Goal: Task Accomplishment & Management: Manage account settings

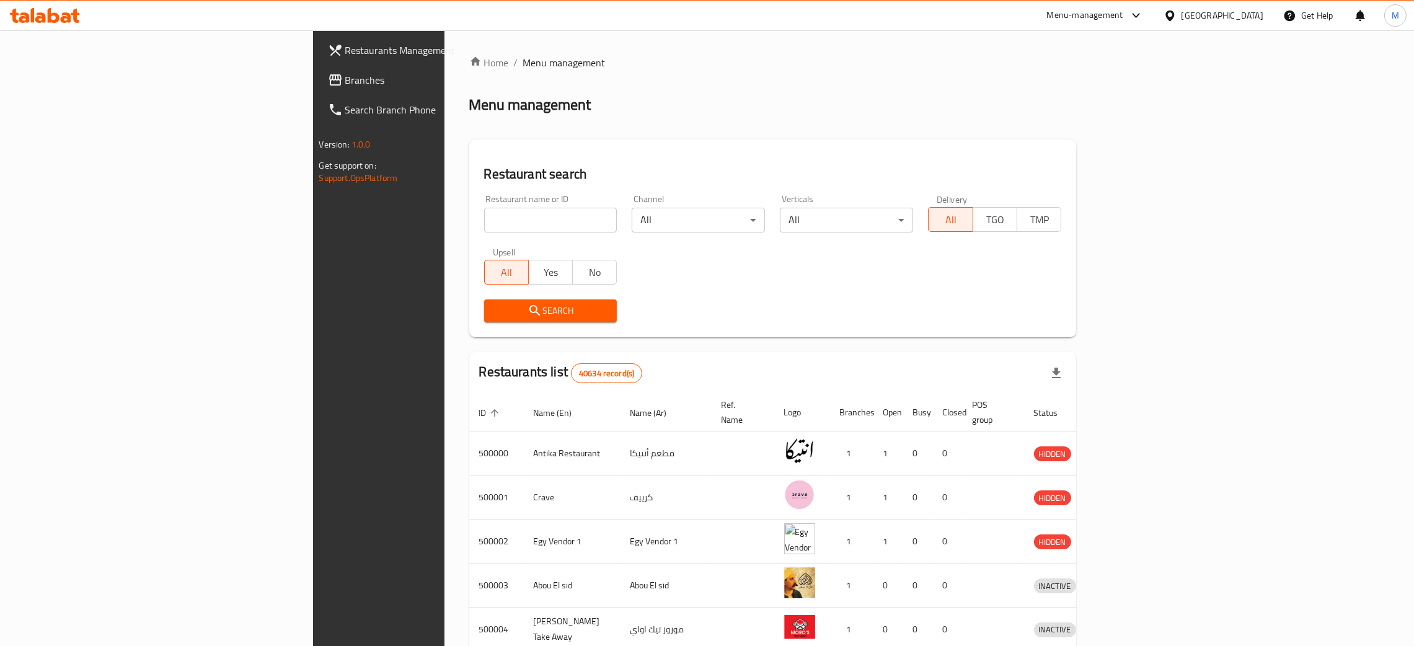
click at [1248, 17] on div "[GEOGRAPHIC_DATA]" at bounding box center [1222, 16] width 82 height 14
click at [1078, 154] on div "[GEOGRAPHIC_DATA]" at bounding box center [1129, 152] width 102 height 29
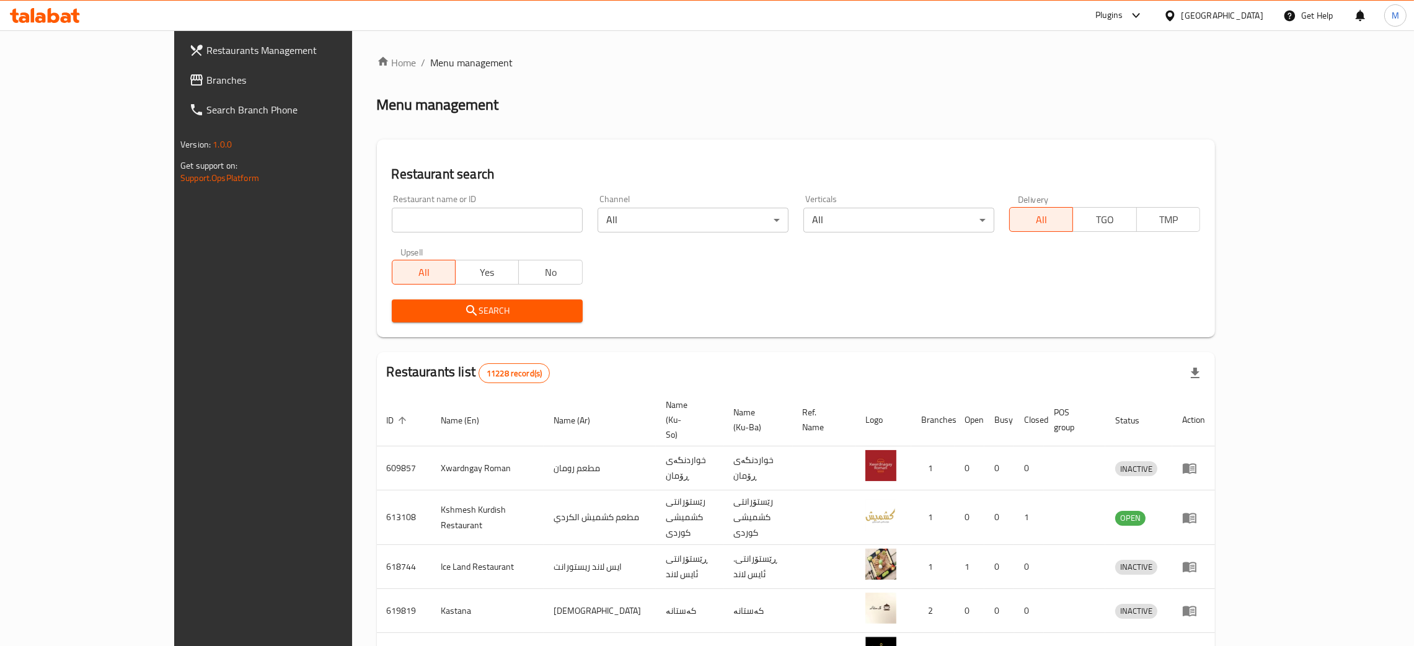
click at [392, 218] on input "search" at bounding box center [487, 220] width 191 height 25
paste input "703372"
type input "703372"
click button "Search" at bounding box center [487, 310] width 191 height 23
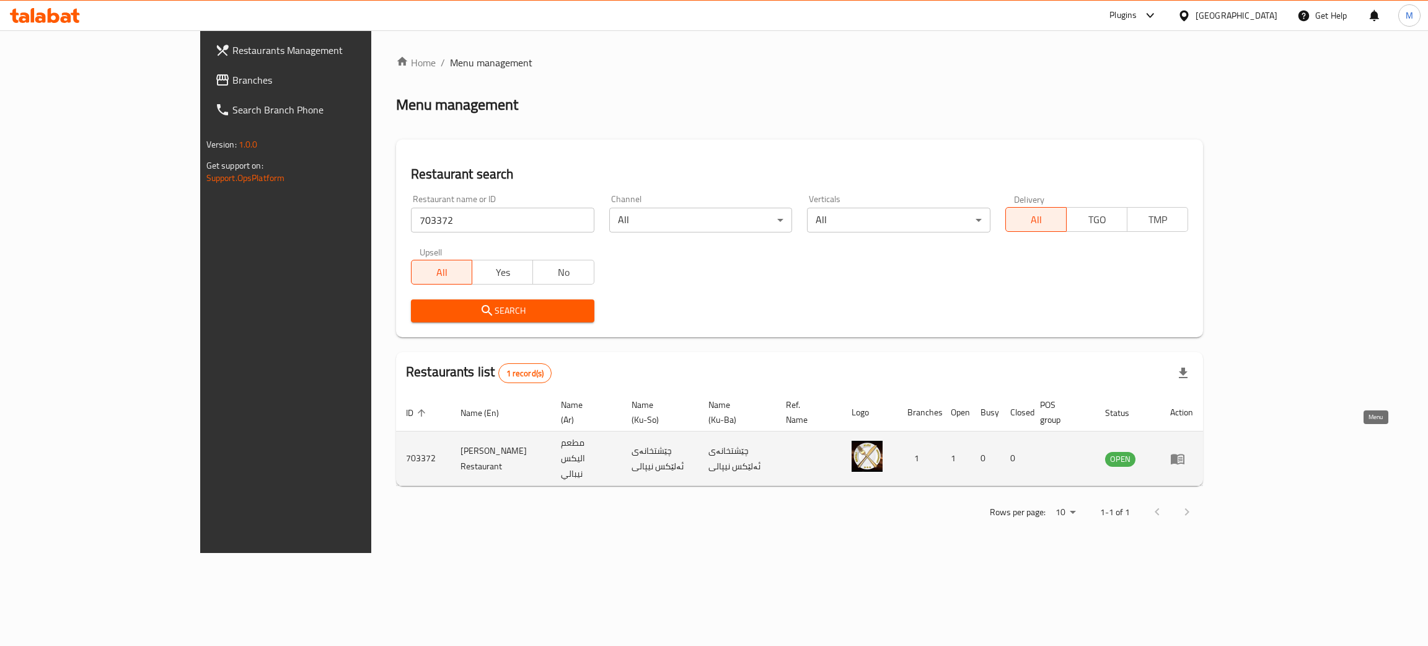
click at [1185, 451] on icon "enhanced table" at bounding box center [1177, 458] width 15 height 15
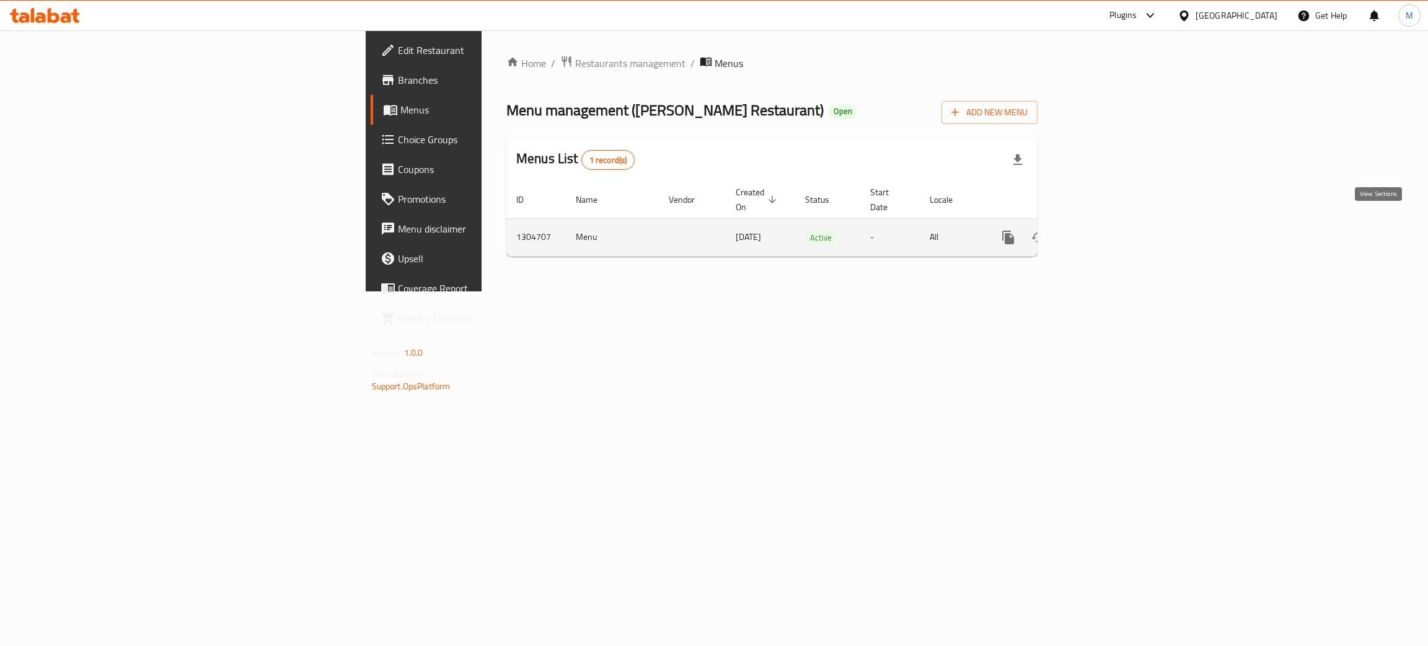
click at [1105, 230] on icon "enhanced table" at bounding box center [1097, 237] width 15 height 15
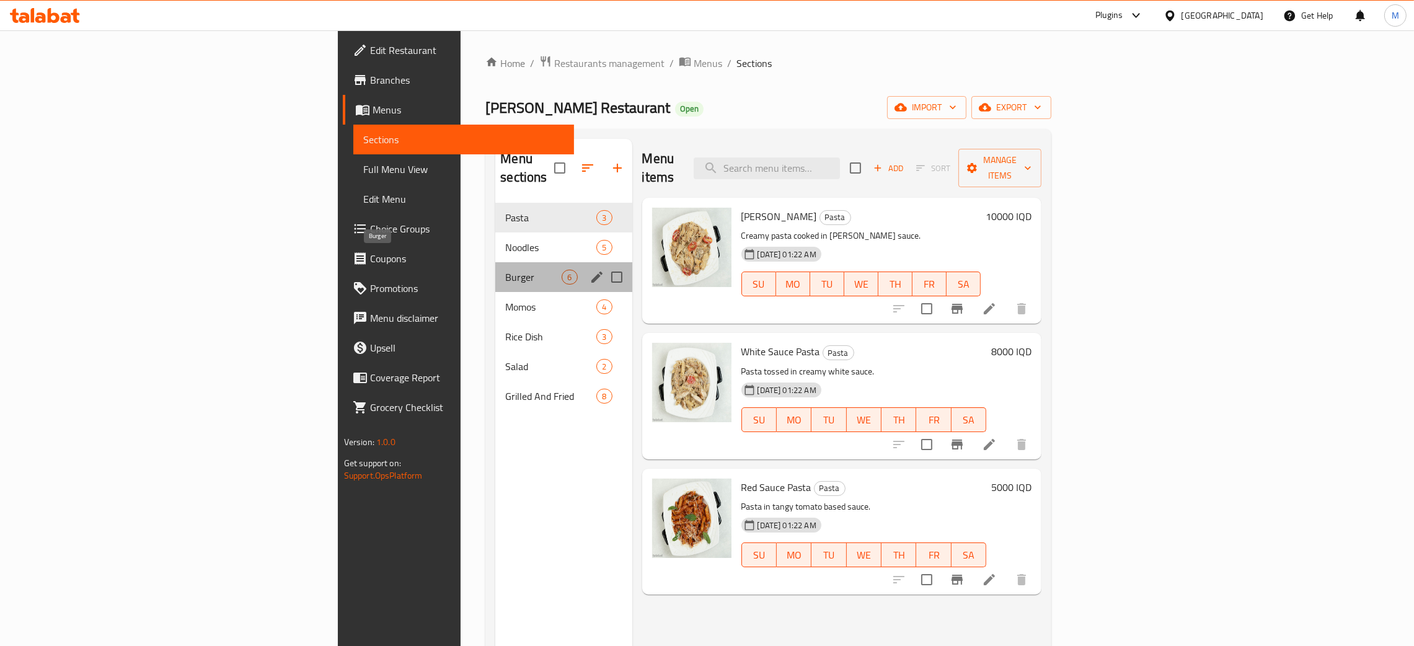
click at [505, 270] on span "Burger" at bounding box center [533, 277] width 56 height 15
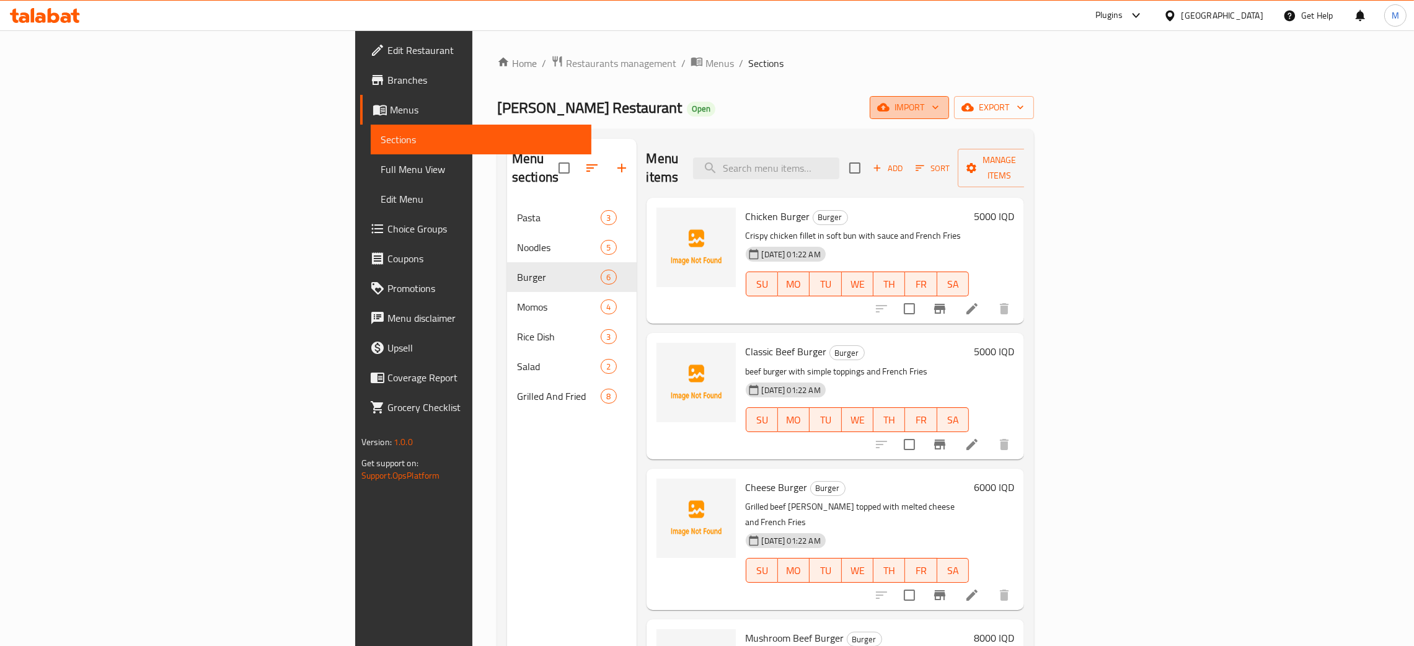
click at [939, 110] on span "import" at bounding box center [910, 107] width 60 height 15
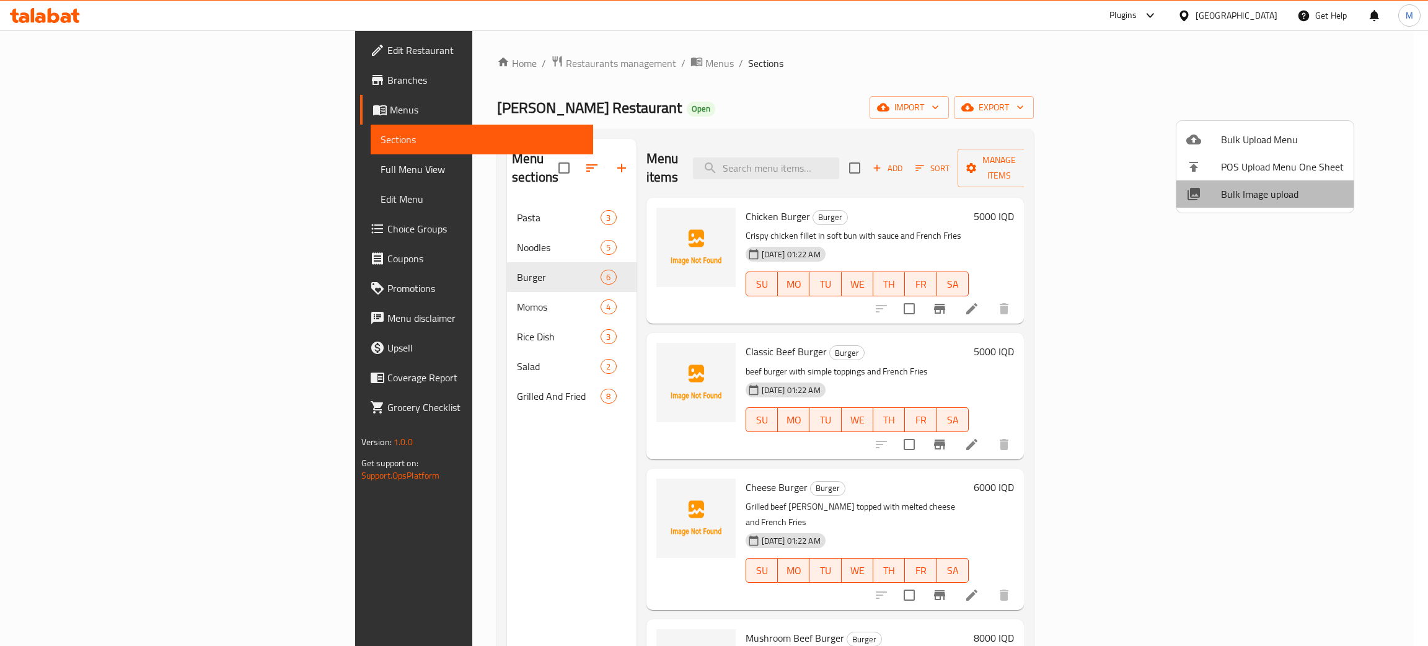
click at [1279, 187] on span "Bulk Image upload" at bounding box center [1282, 194] width 123 height 15
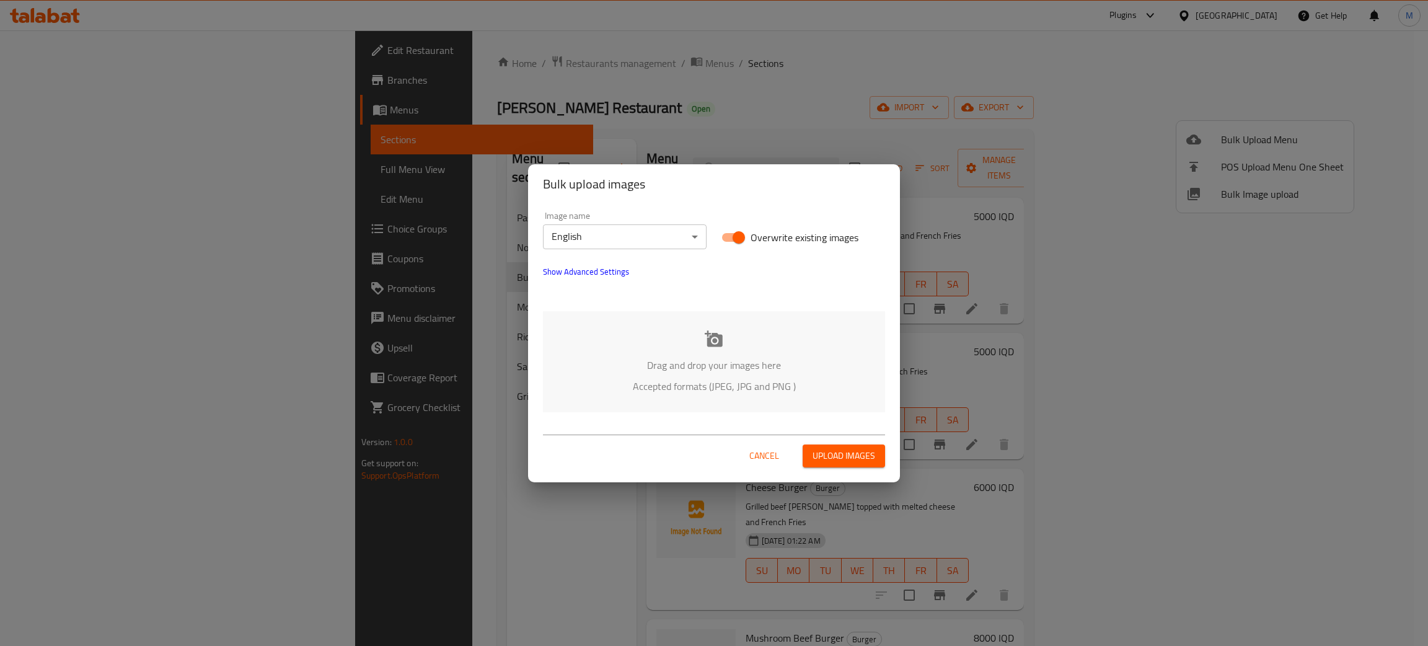
click at [647, 345] on div "Drag and drop your images here Accepted formats (JPEG, JPG and PNG )" at bounding box center [714, 361] width 342 height 101
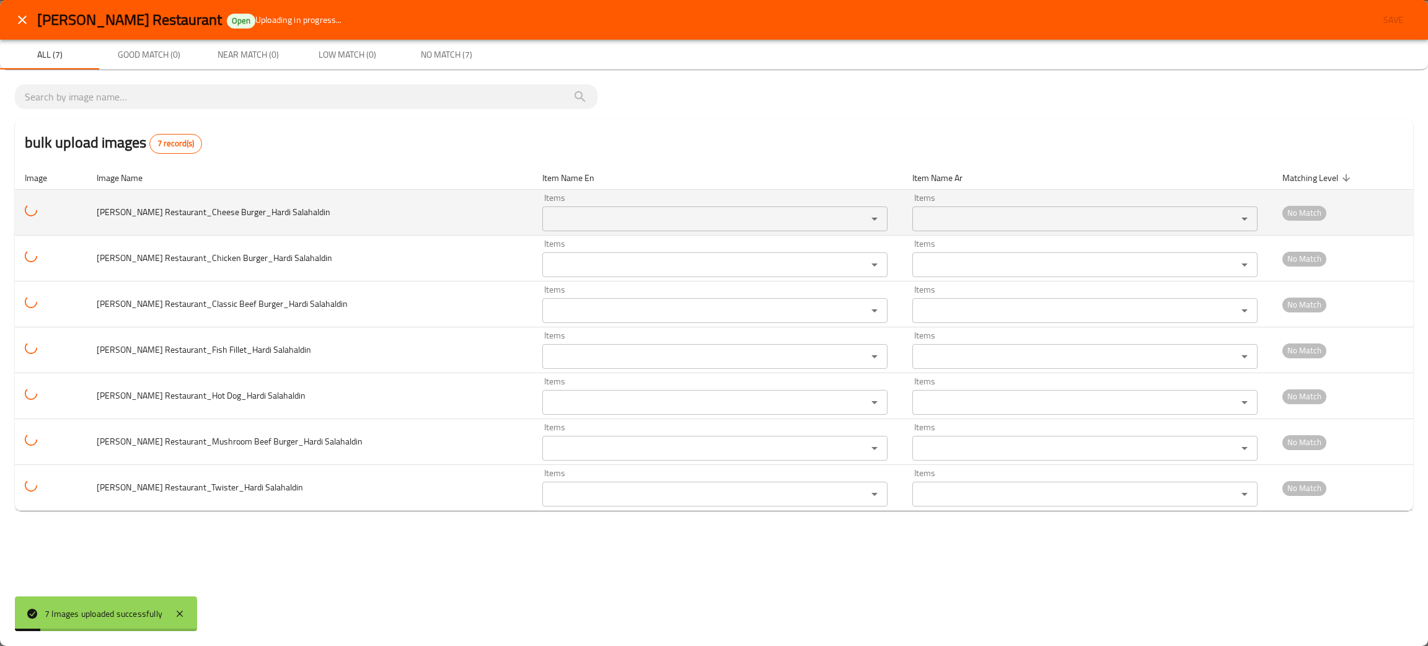
click at [552, 210] on div "Items" at bounding box center [714, 218] width 345 height 25
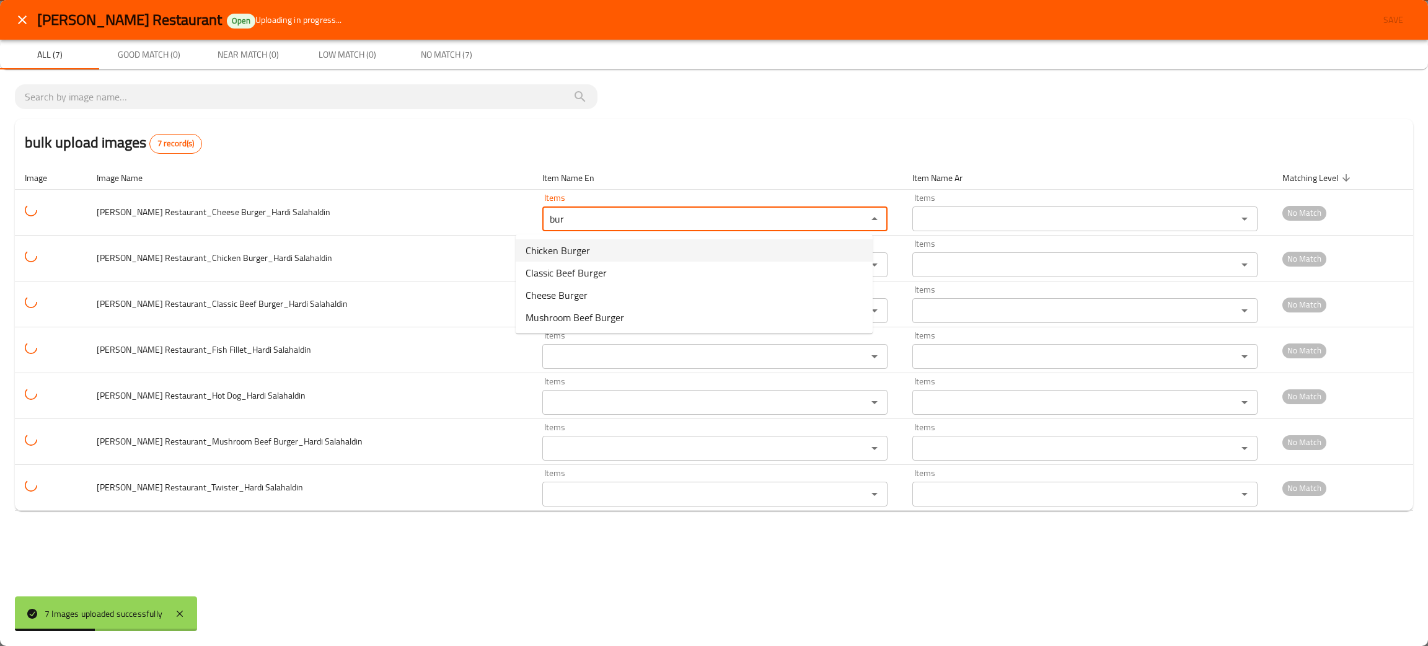
click at [596, 240] on Salahaldin-option-0 "Chicken Burger" at bounding box center [694, 250] width 357 height 22
type Salahaldin "Chicken Burger"
type Salahaldin-ar "برجر دجاج"
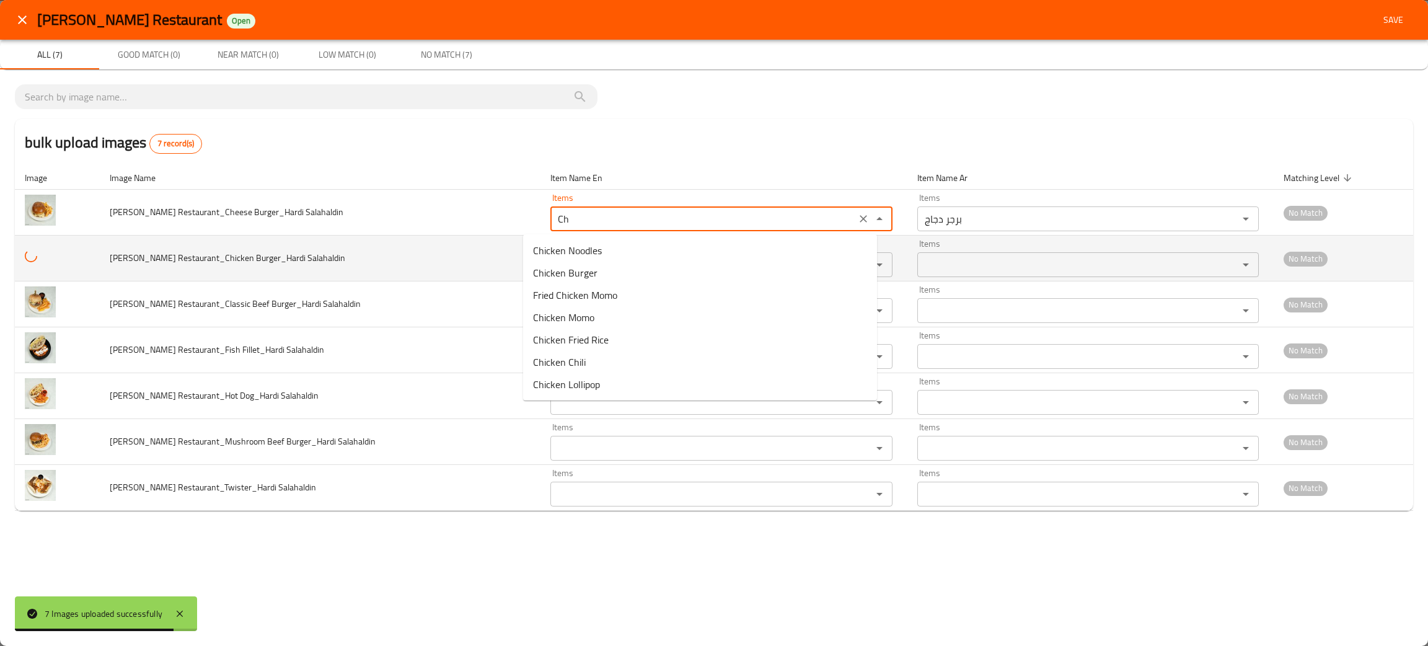
type Salahaldin "C"
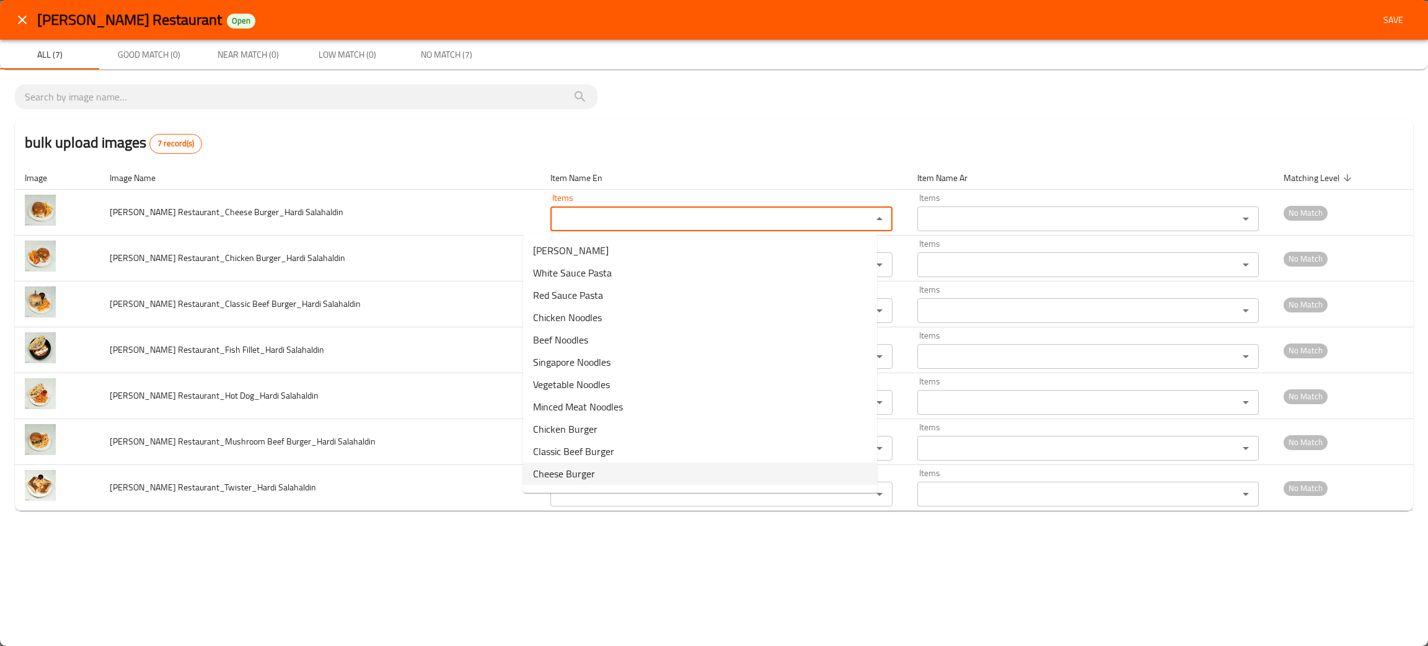
click at [568, 470] on span "Cheese Burger" at bounding box center [564, 473] width 62 height 15
type Salahaldin "Cheese Burger"
type Salahaldin-ar "برجر بالجبنة"
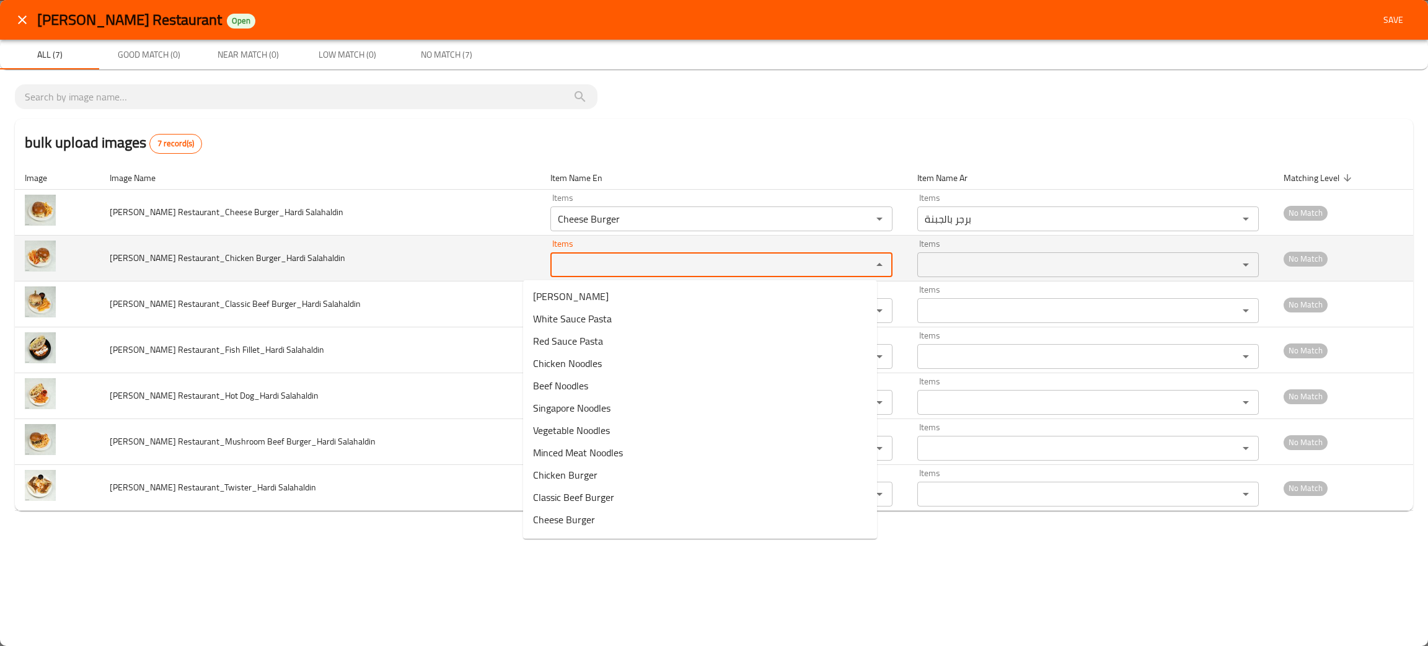
click at [554, 260] on Salahaldin "Items" at bounding box center [703, 264] width 298 height 17
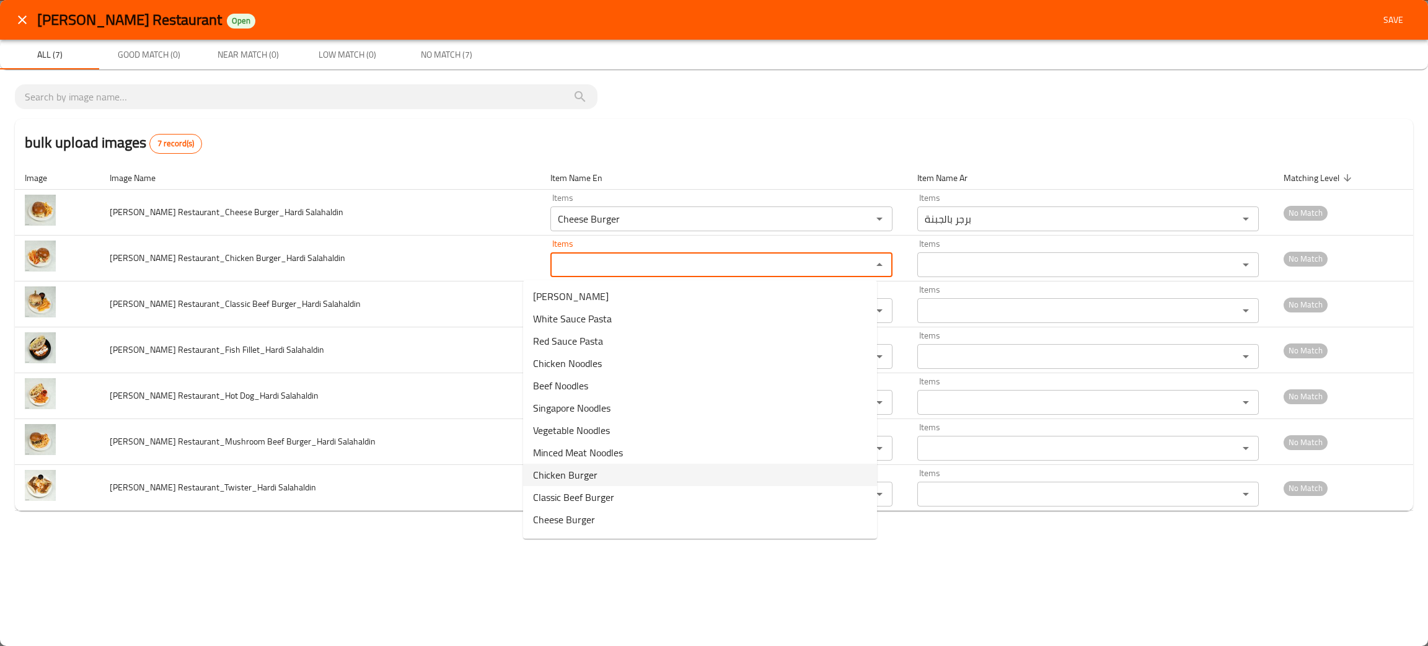
click at [563, 475] on span "Chicken Burger" at bounding box center [565, 474] width 64 height 15
type Salahaldin "Chicken Burger"
type Salahaldin-ar "برجر دجاج"
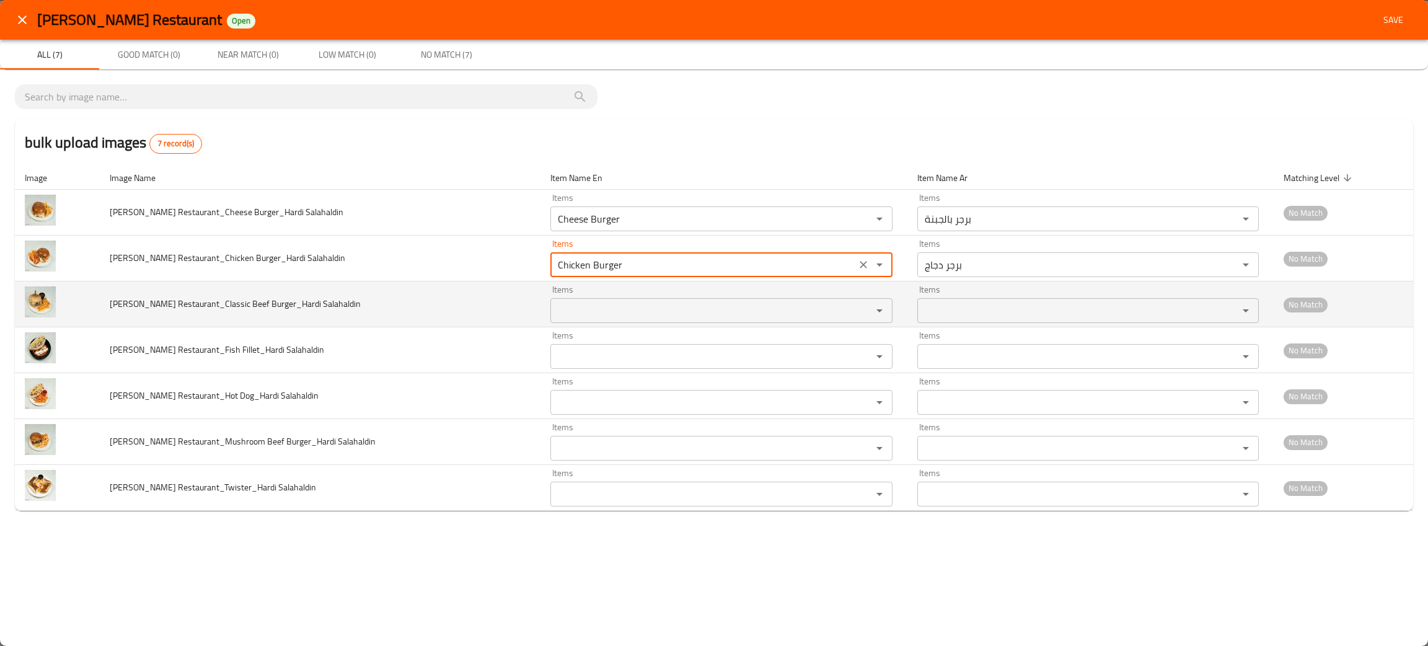
click at [583, 308] on Salahaldin "Items" at bounding box center [703, 310] width 298 height 17
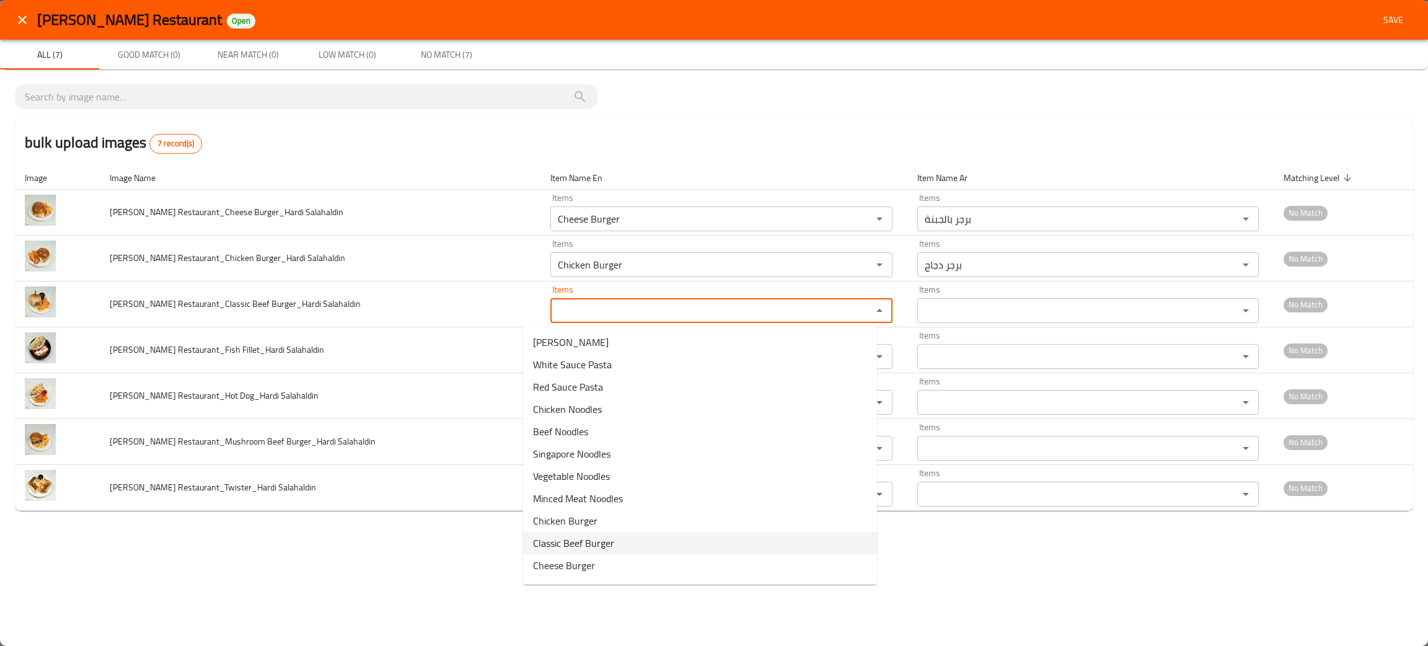
click at [585, 537] on span "Classic Beef Burger" at bounding box center [573, 543] width 81 height 15
type Salahaldin "Classic Beef Burger"
type Salahaldin-ar "برجر لحم بقري كلاسيكي"
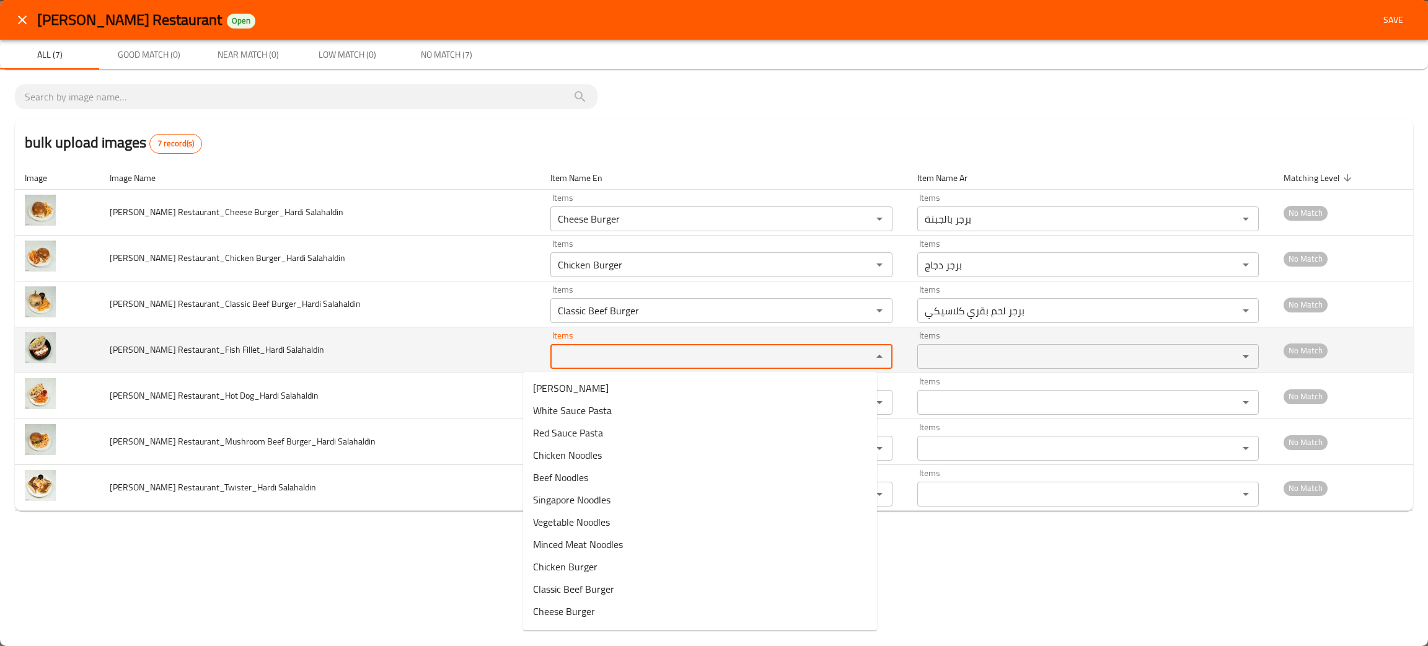
click at [603, 360] on Salahaldin "Items" at bounding box center [703, 356] width 298 height 17
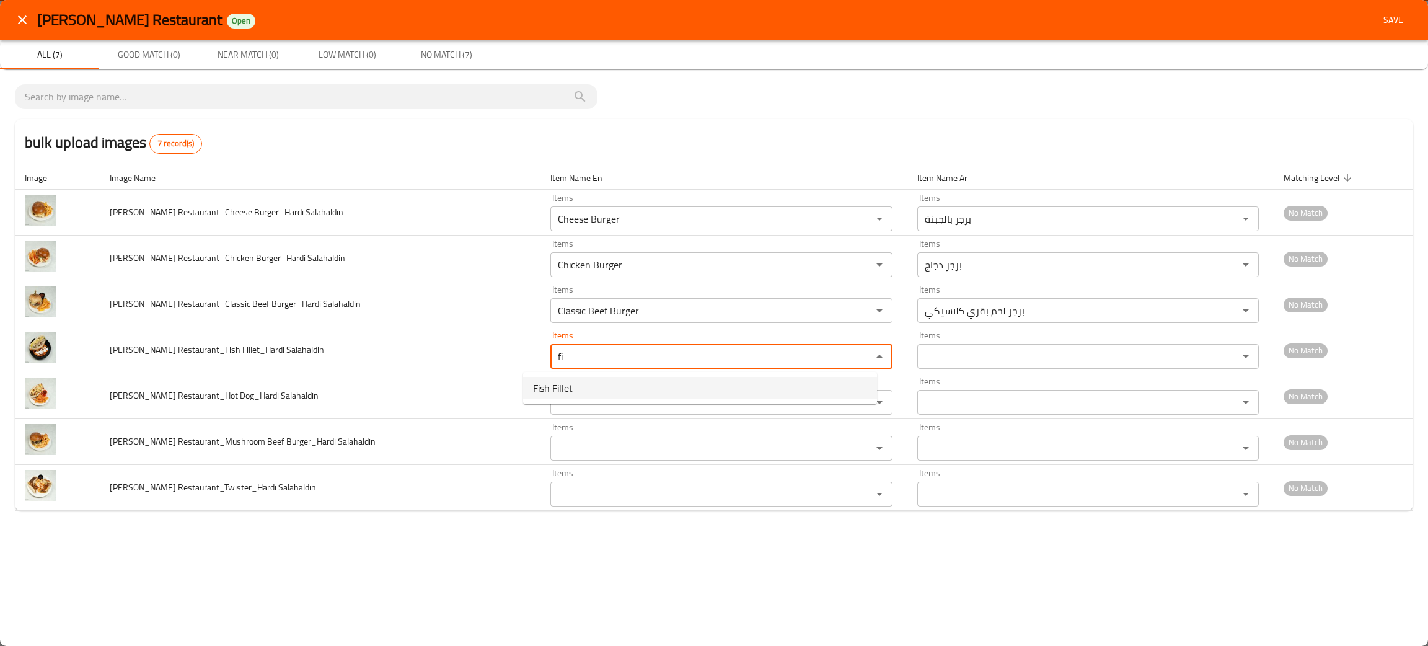
click at [568, 386] on span "Fish Fillet" at bounding box center [553, 388] width 40 height 15
type Salahaldin "Fish Fillet"
type Salahaldin-ar "فيليه سمك"
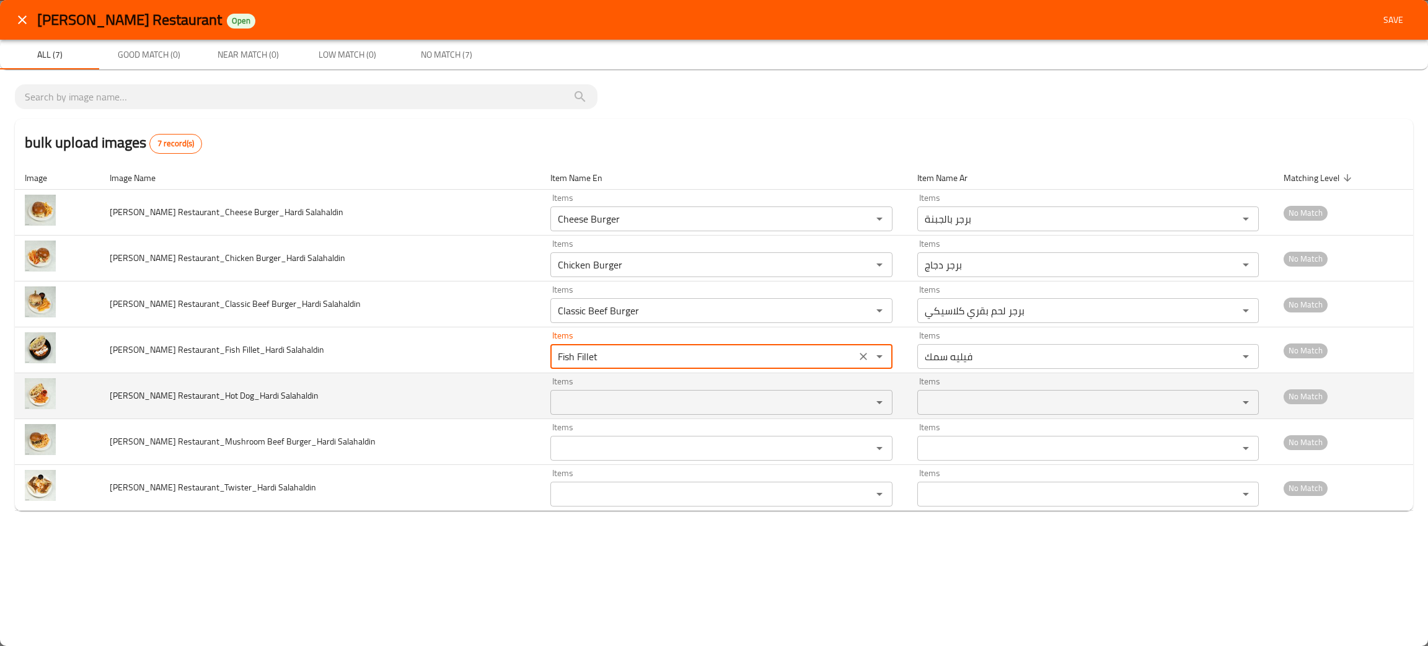
type Salahaldin "Fish Fillet"
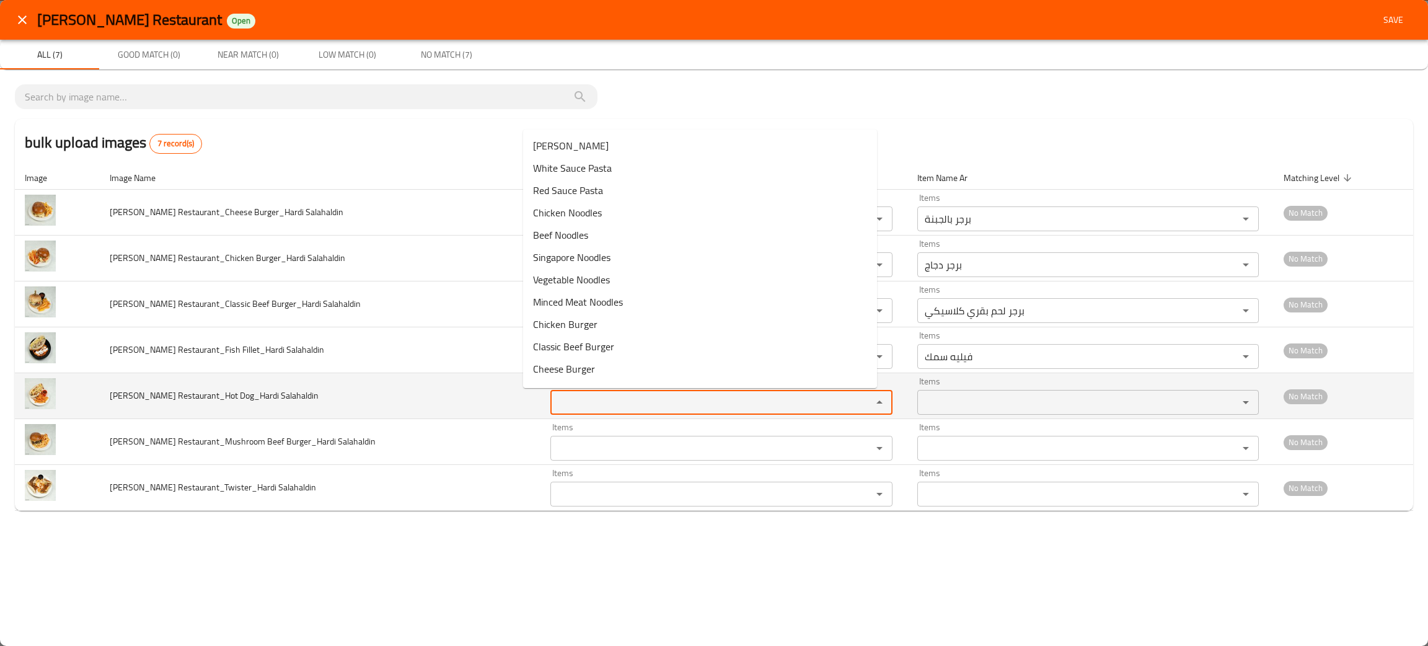
click at [554, 403] on Salahaldin "Items" at bounding box center [703, 402] width 298 height 17
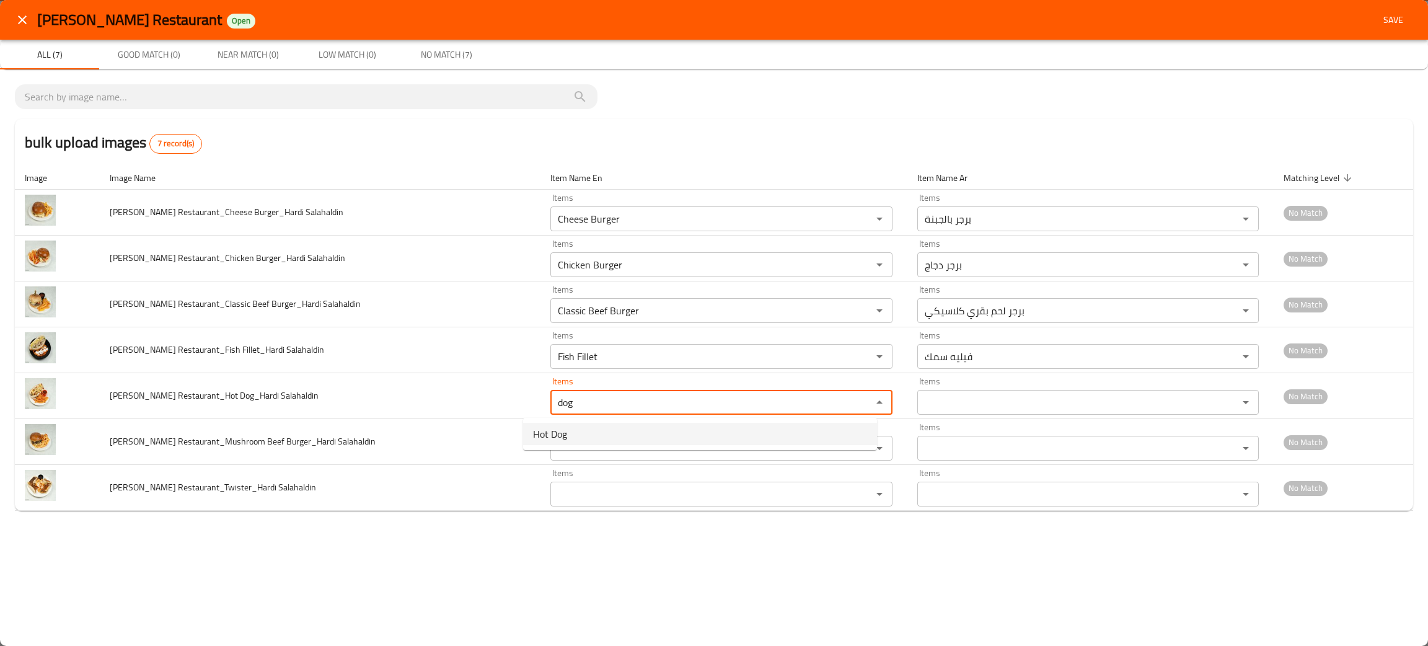
click at [563, 433] on span "Hot Dog" at bounding box center [550, 433] width 34 height 15
type Salahaldin "Hot Dog"
type Salahaldin-ar "هوت دوج"
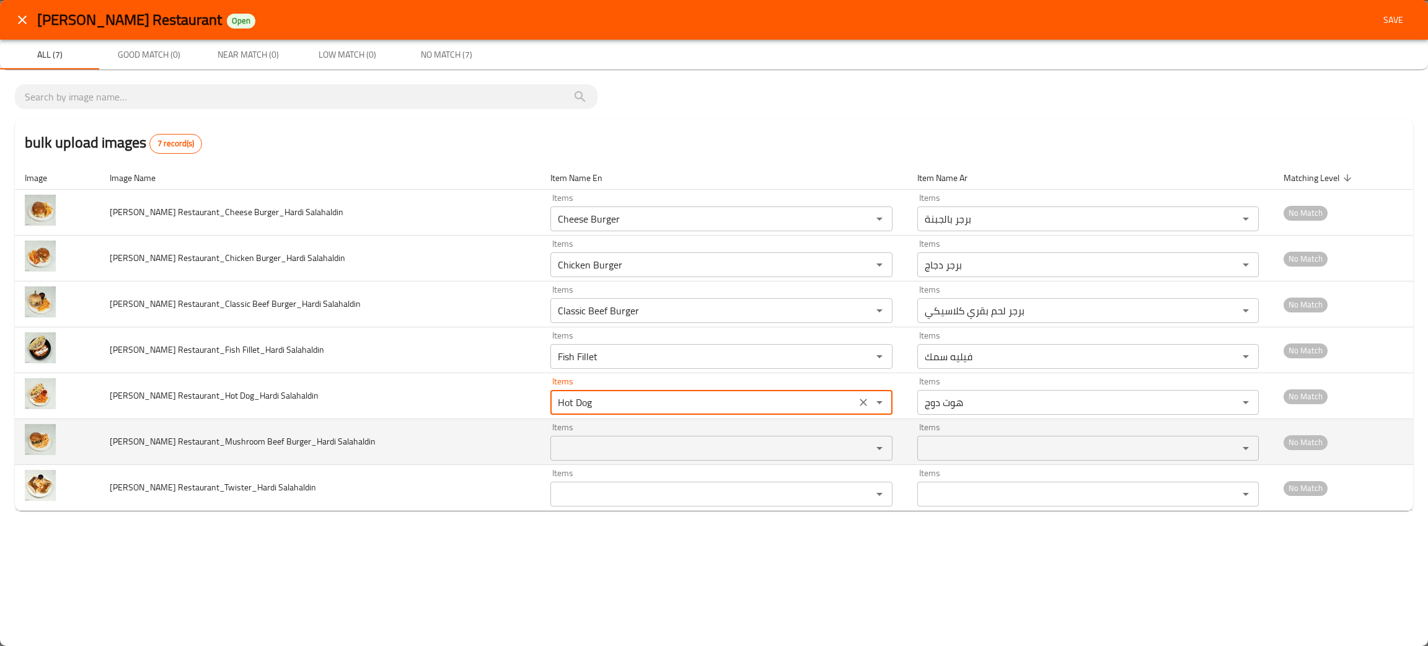
type Salahaldin "Hot Dog"
click at [574, 443] on Salahaldin "Items" at bounding box center [703, 447] width 298 height 17
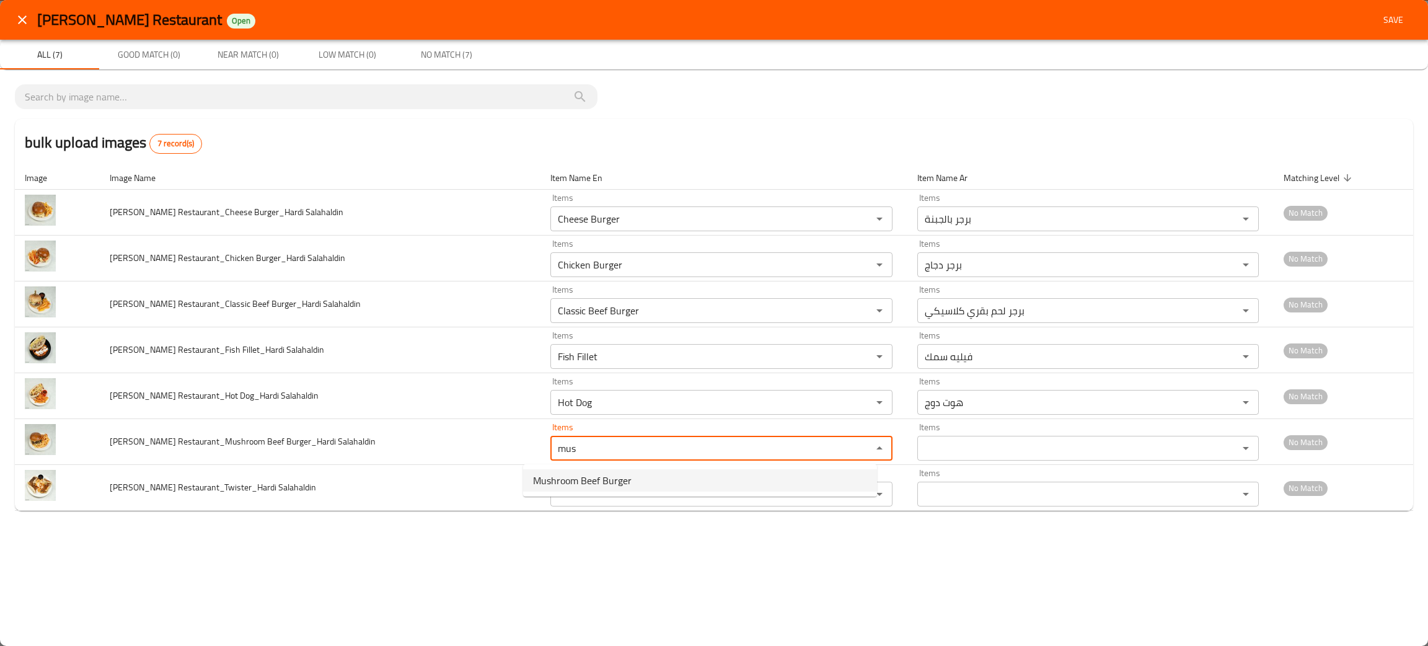
click at [578, 480] on span "Mushroom Beef Burger" at bounding box center [582, 480] width 99 height 15
type Salahaldin "Mushroom Beef Burger"
type Salahaldin-ar "برجر لحم بقري بالفطر"
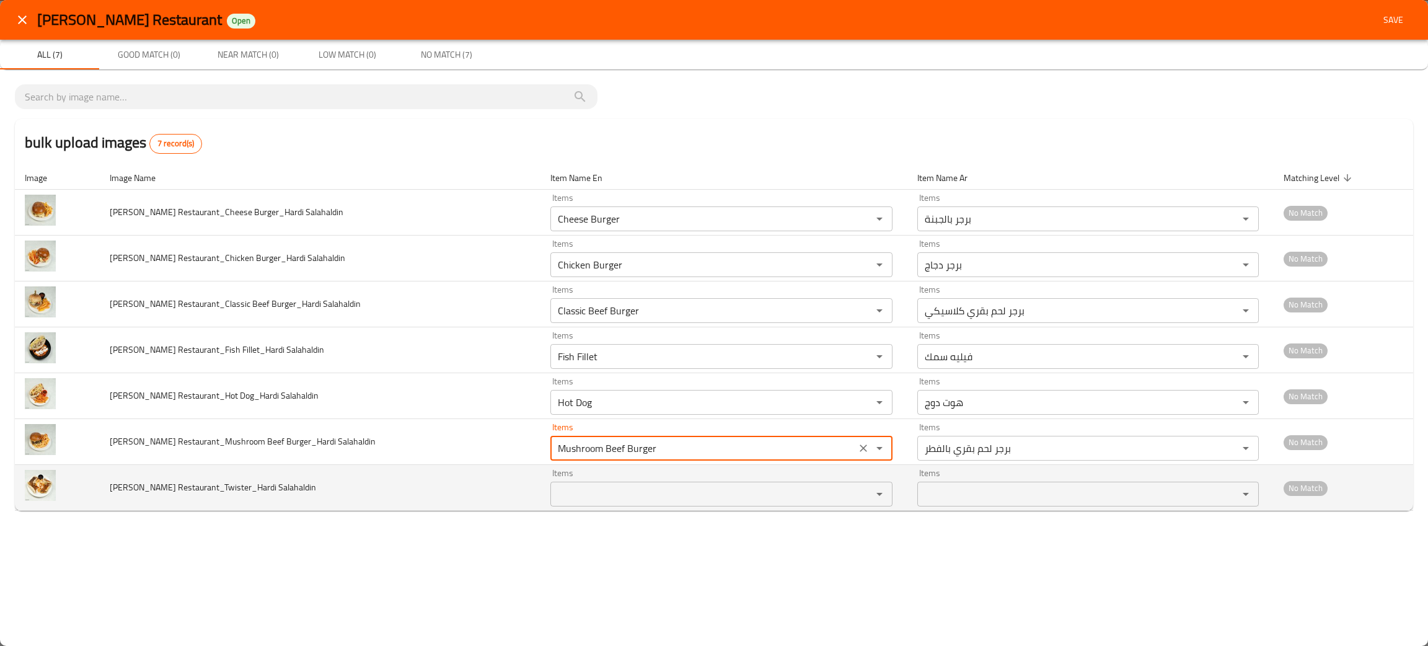
click at [579, 479] on div "Items Items" at bounding box center [721, 488] width 342 height 38
type Salahaldin "Mushroom Beef Burger"
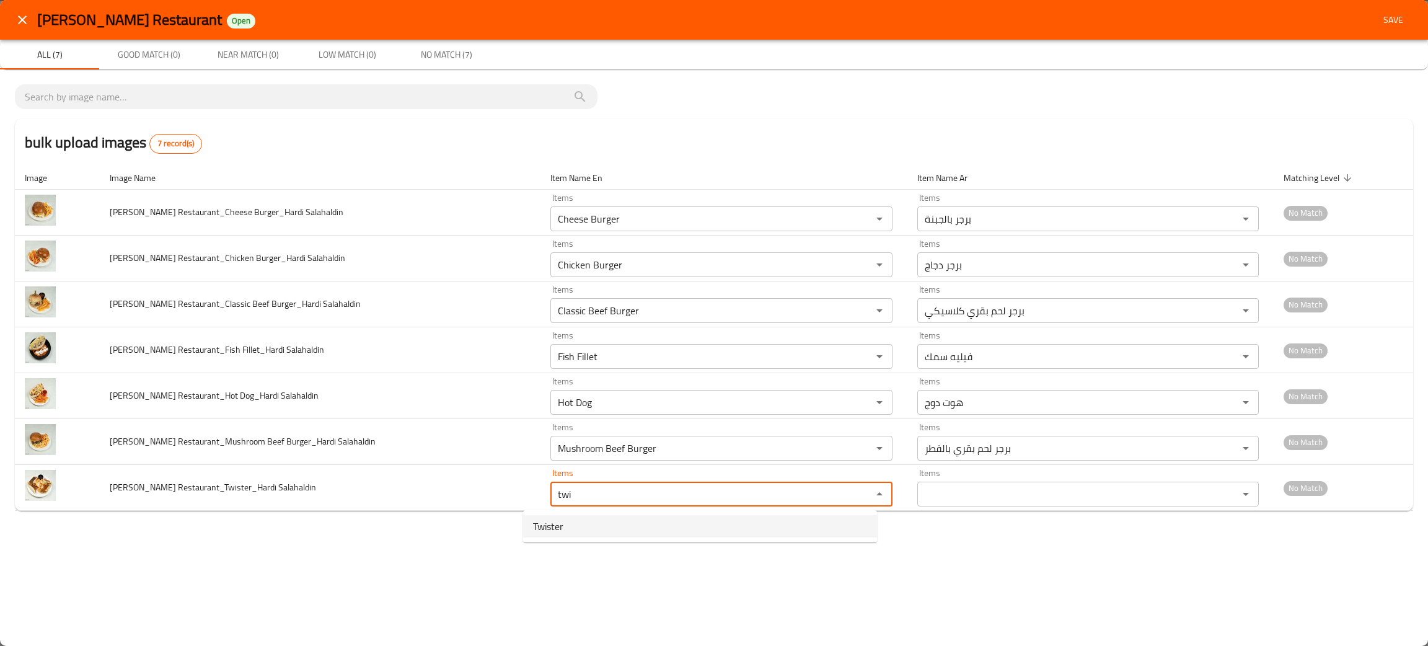
click at [559, 522] on span "Twister" at bounding box center [548, 526] width 30 height 15
type Salahaldin "Twister"
type Salahaldin-ar "تويستر"
type Salahaldin "Twister"
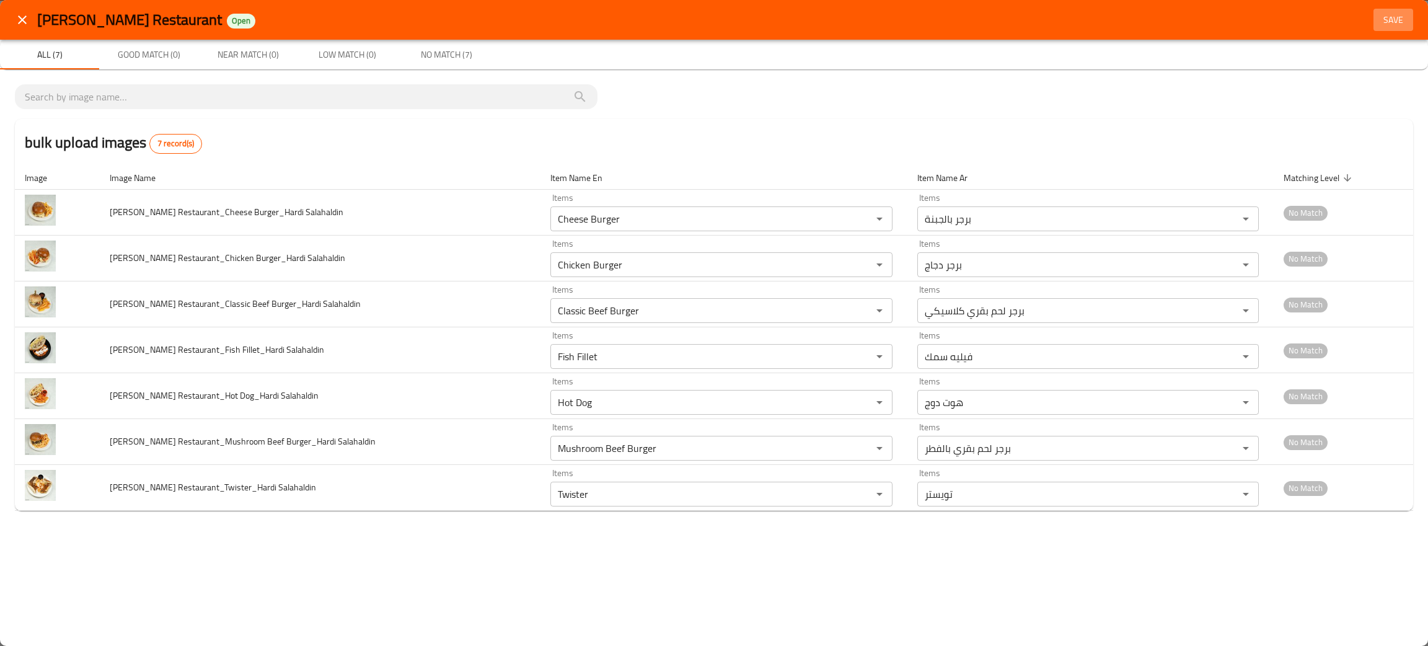
click at [1403, 12] on span "Save" at bounding box center [1394, 19] width 30 height 15
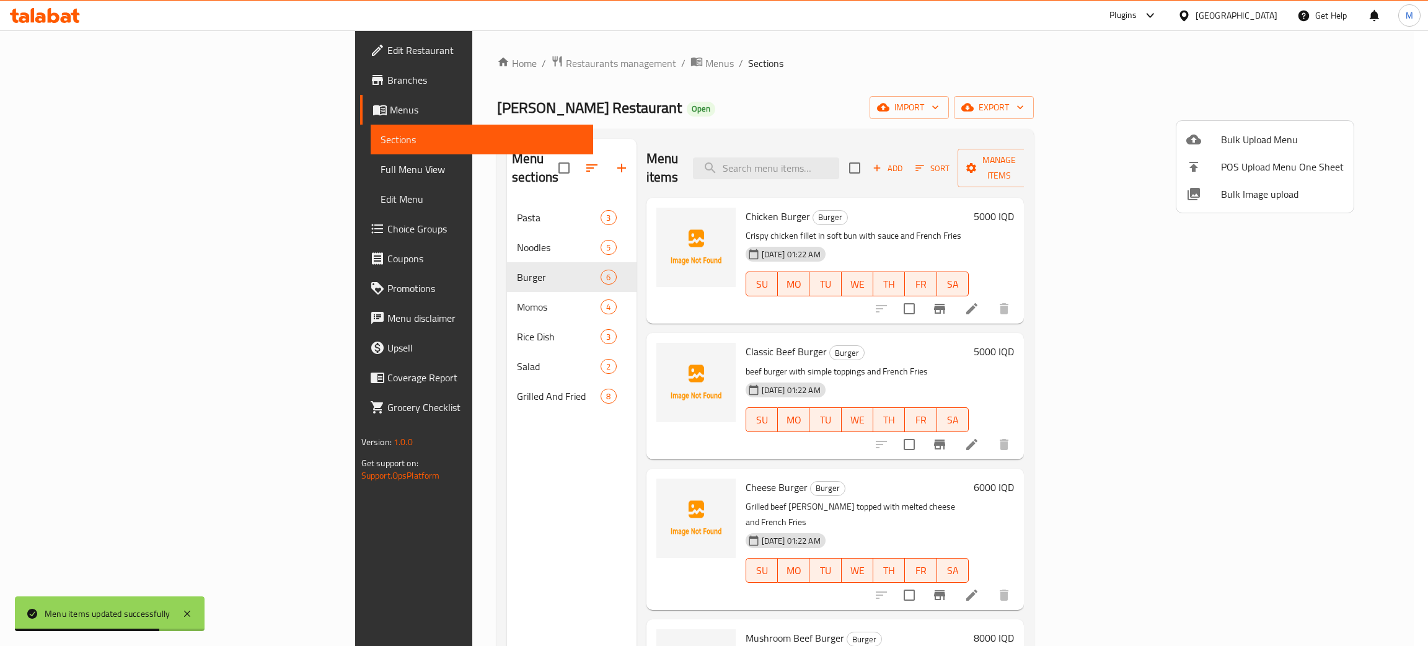
click at [847, 151] on div at bounding box center [714, 323] width 1428 height 646
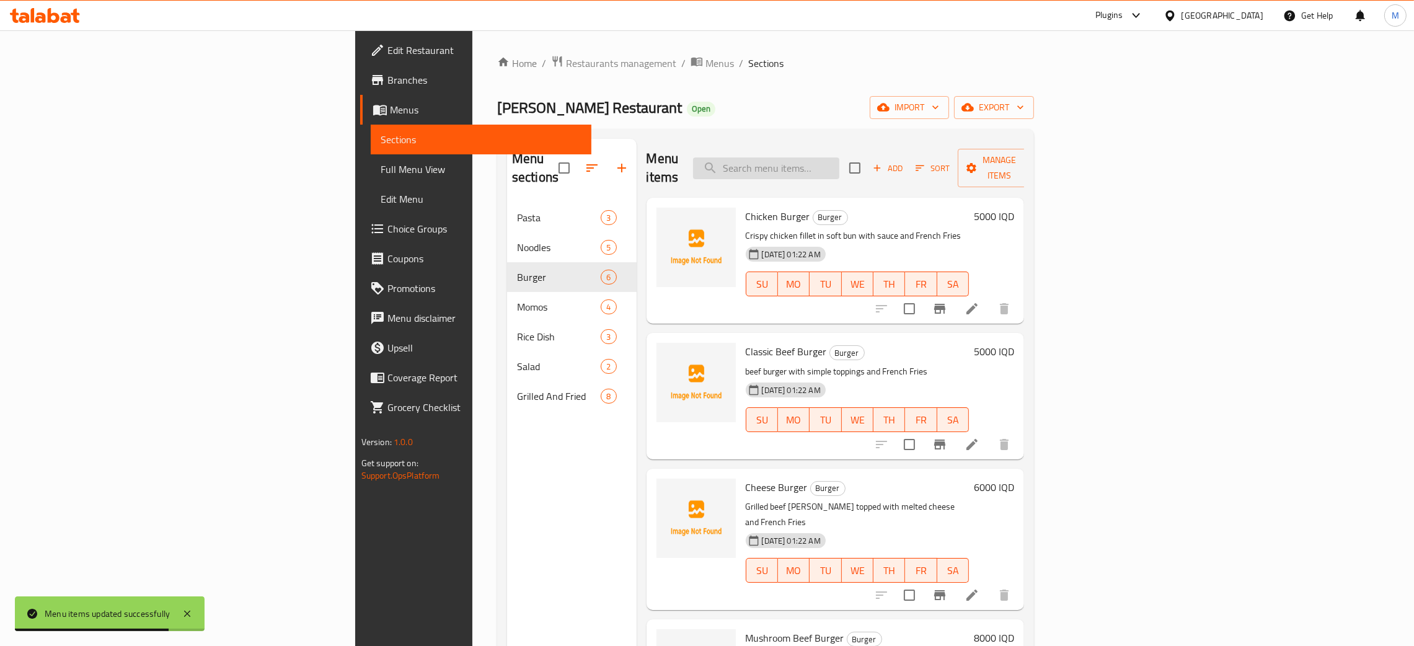
click at [839, 157] on input "search" at bounding box center [766, 168] width 146 height 22
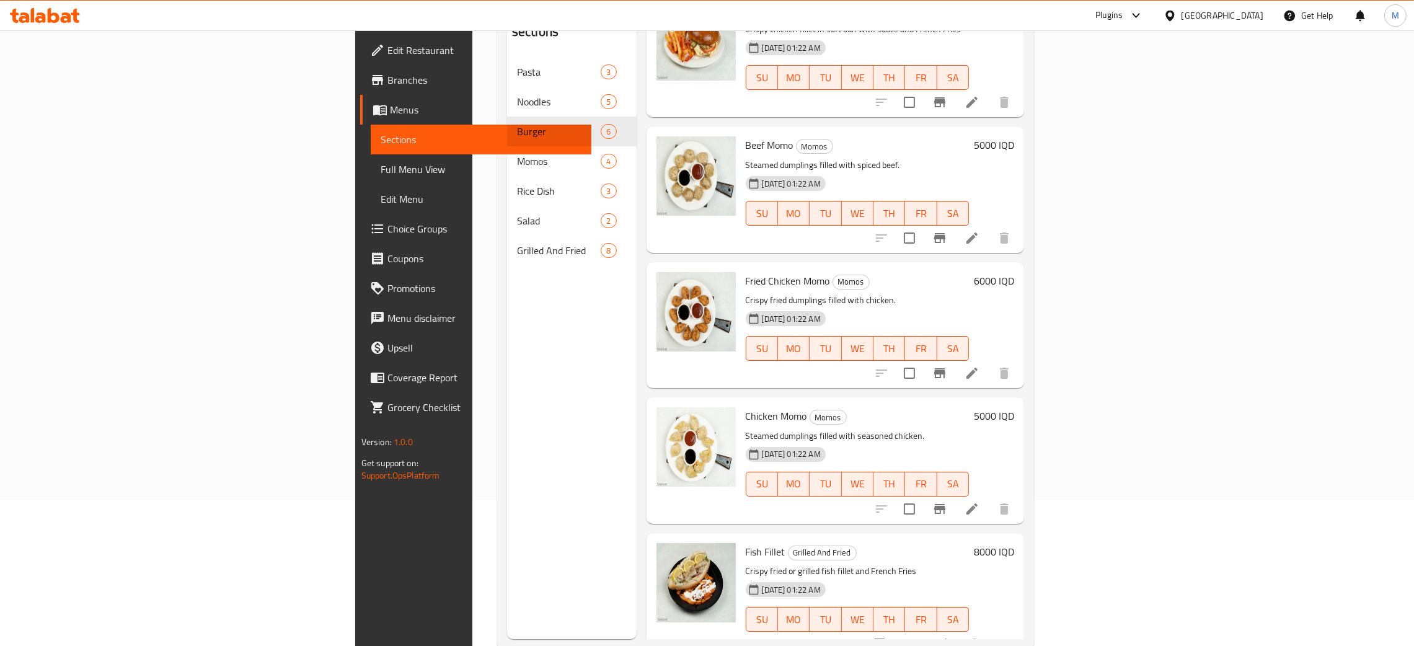
scroll to position [175, 0]
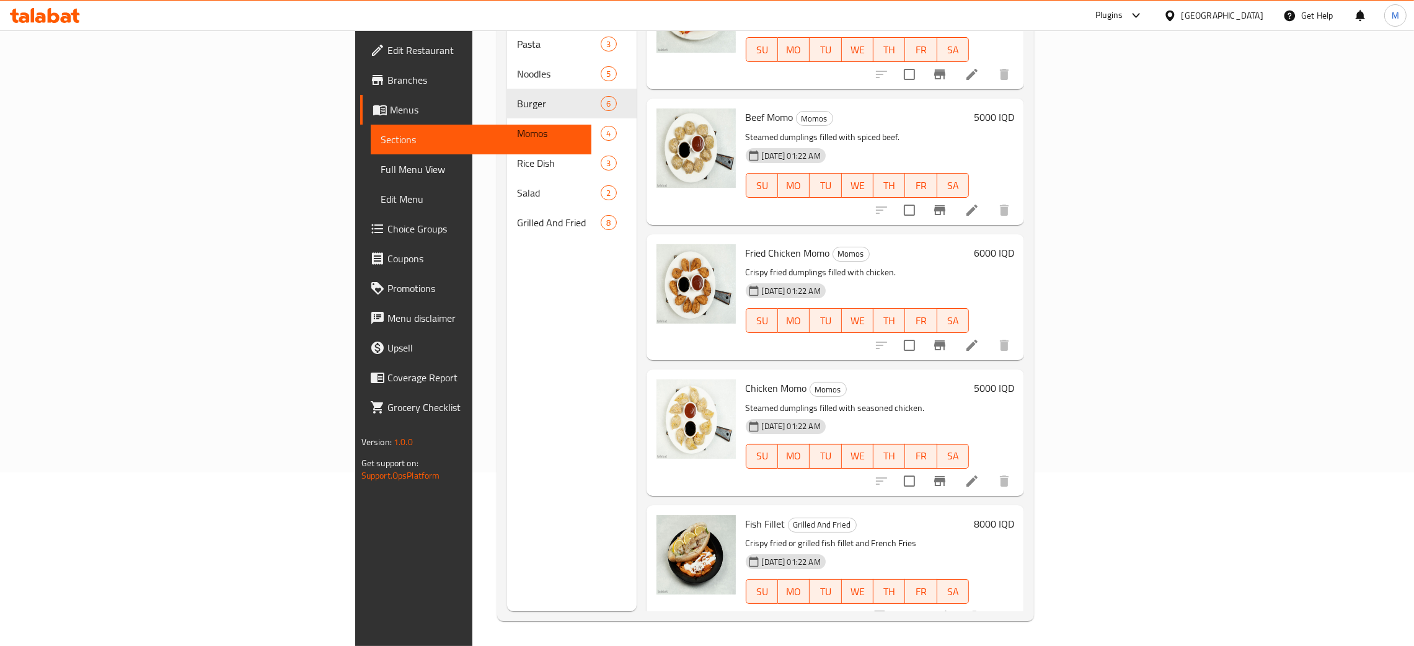
type input "fill"
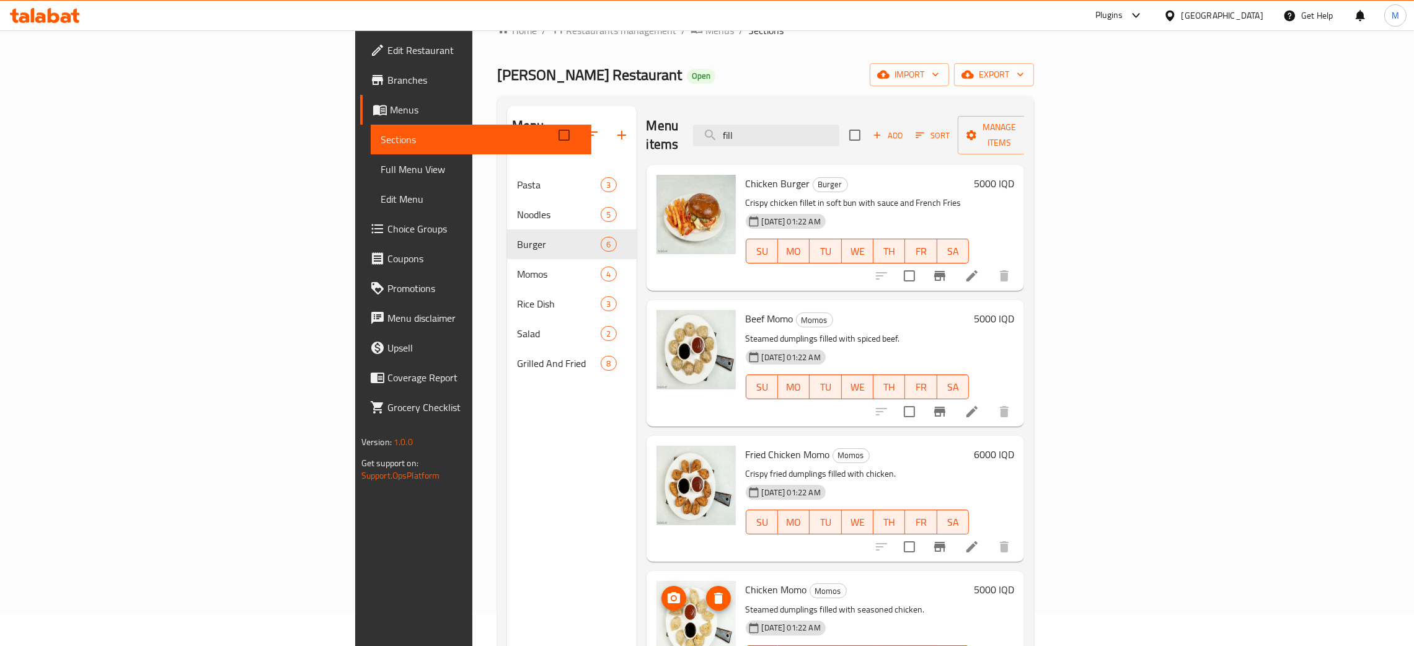
scroll to position [0, 0]
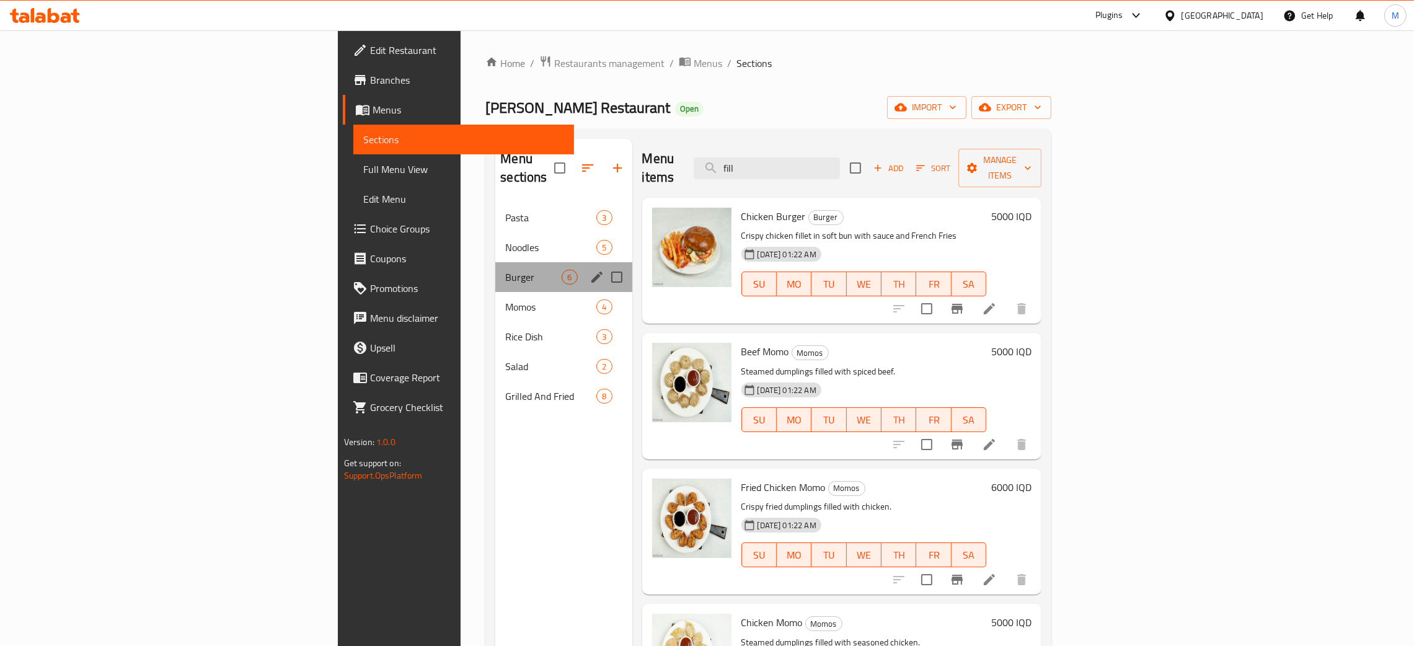
click at [495, 262] on div "Burger 6" at bounding box center [563, 277] width 136 height 30
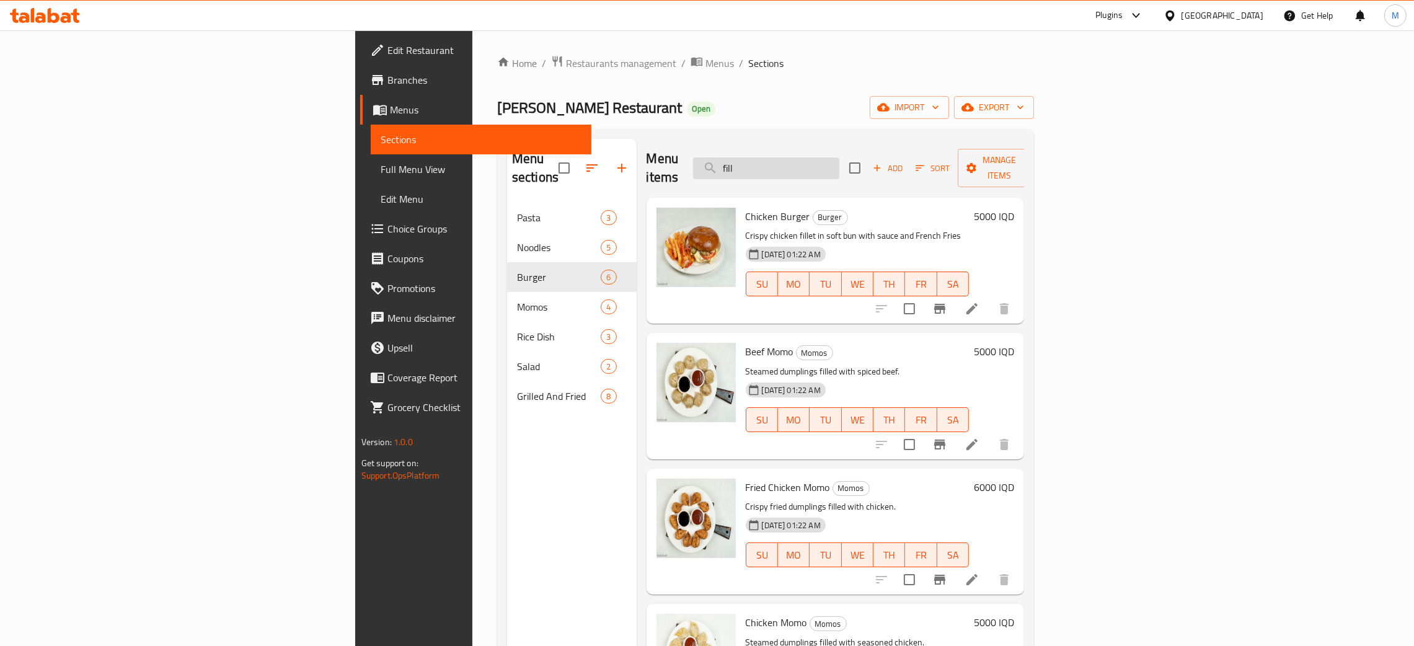
drag, startPoint x: 891, startPoint y: 162, endPoint x: 834, endPoint y: 161, distance: 56.4
click at [834, 161] on input "fill" at bounding box center [766, 168] width 146 height 22
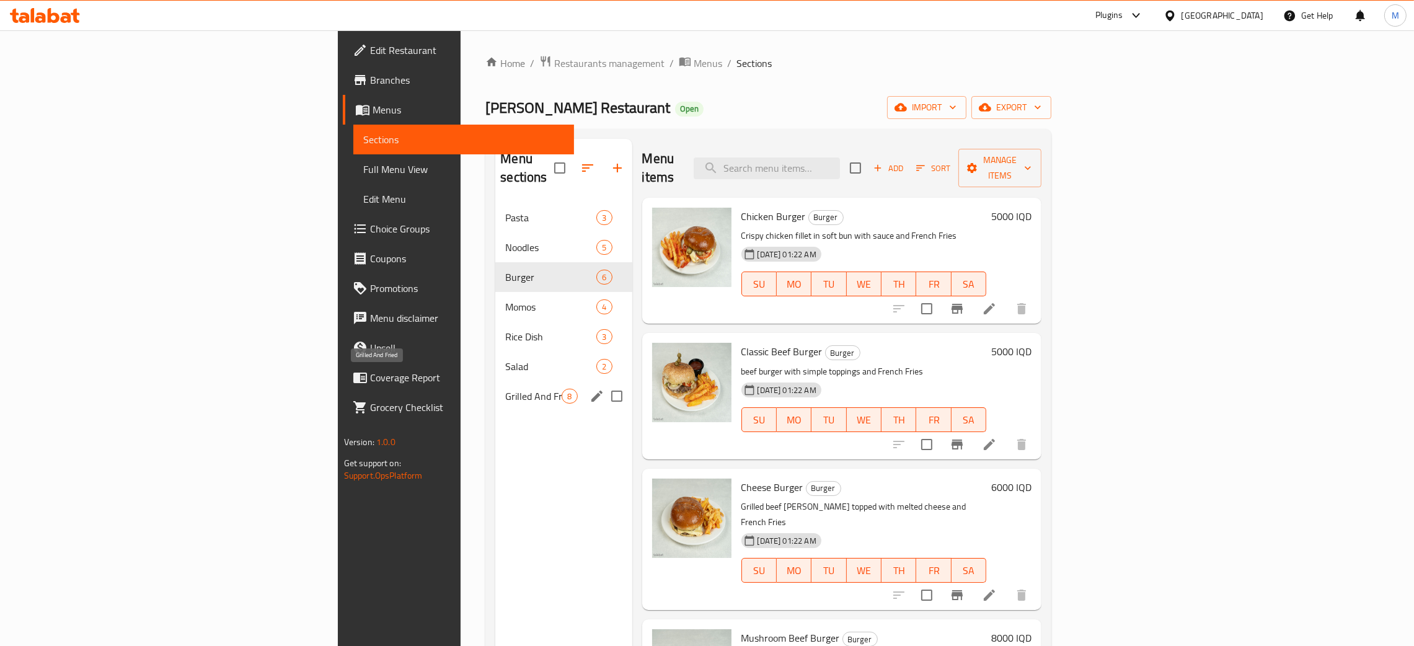
click at [505, 389] on span "Grilled And Fried" at bounding box center [533, 396] width 56 height 15
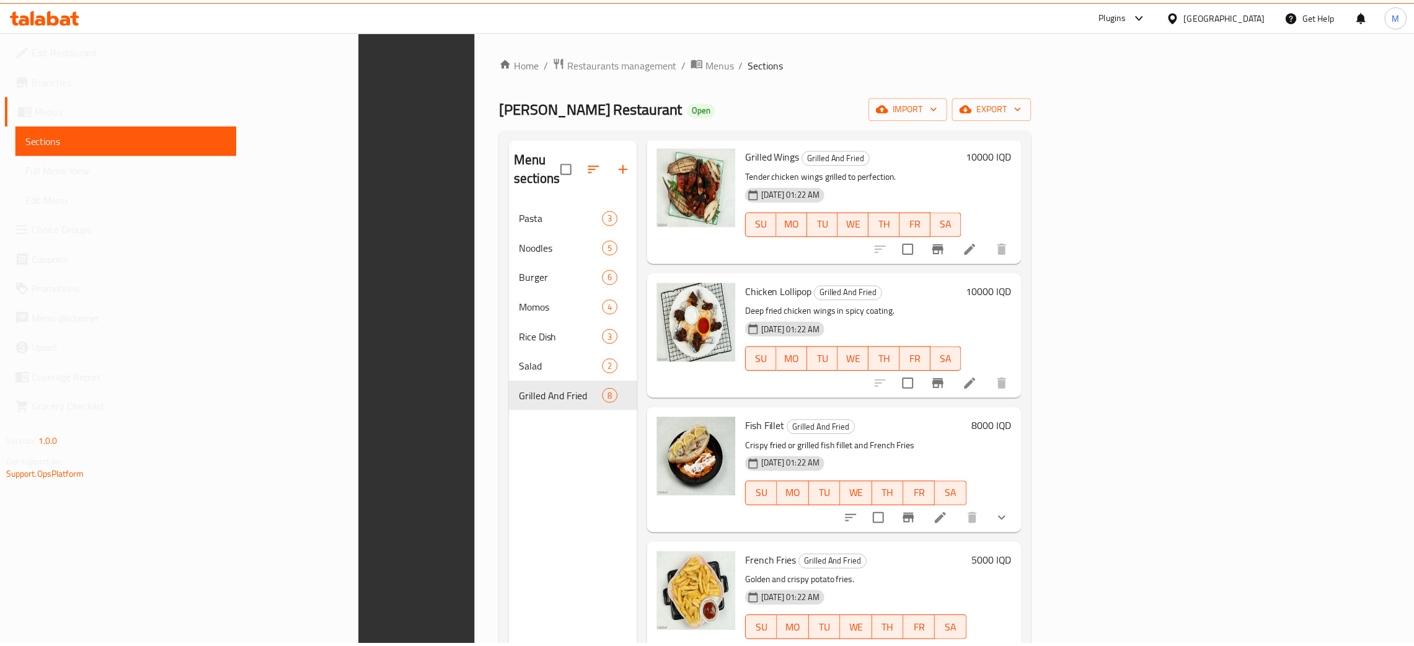
scroll to position [175, 0]
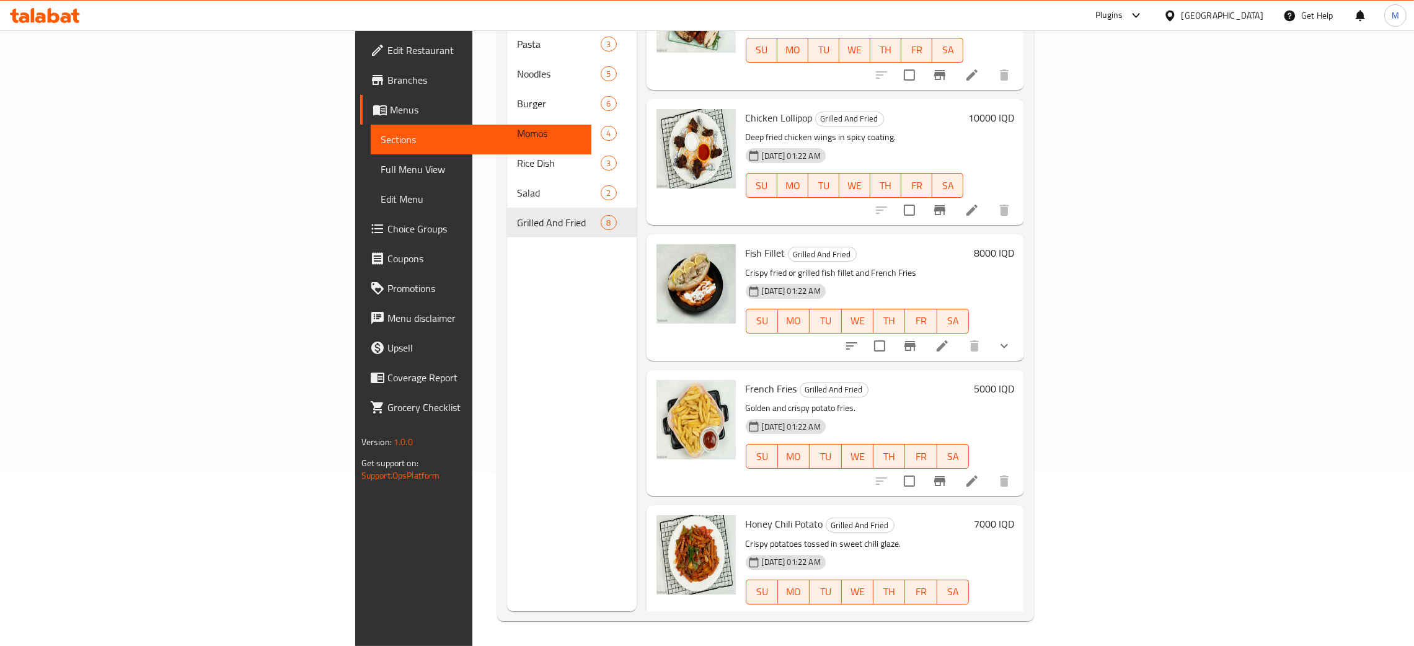
click at [1244, 5] on div "[GEOGRAPHIC_DATA]" at bounding box center [1214, 16] width 120 height 30
click at [1176, 13] on icon at bounding box center [1169, 15] width 13 height 13
click at [1126, 329] on div "[GEOGRAPHIC_DATA]" at bounding box center [1129, 327] width 82 height 14
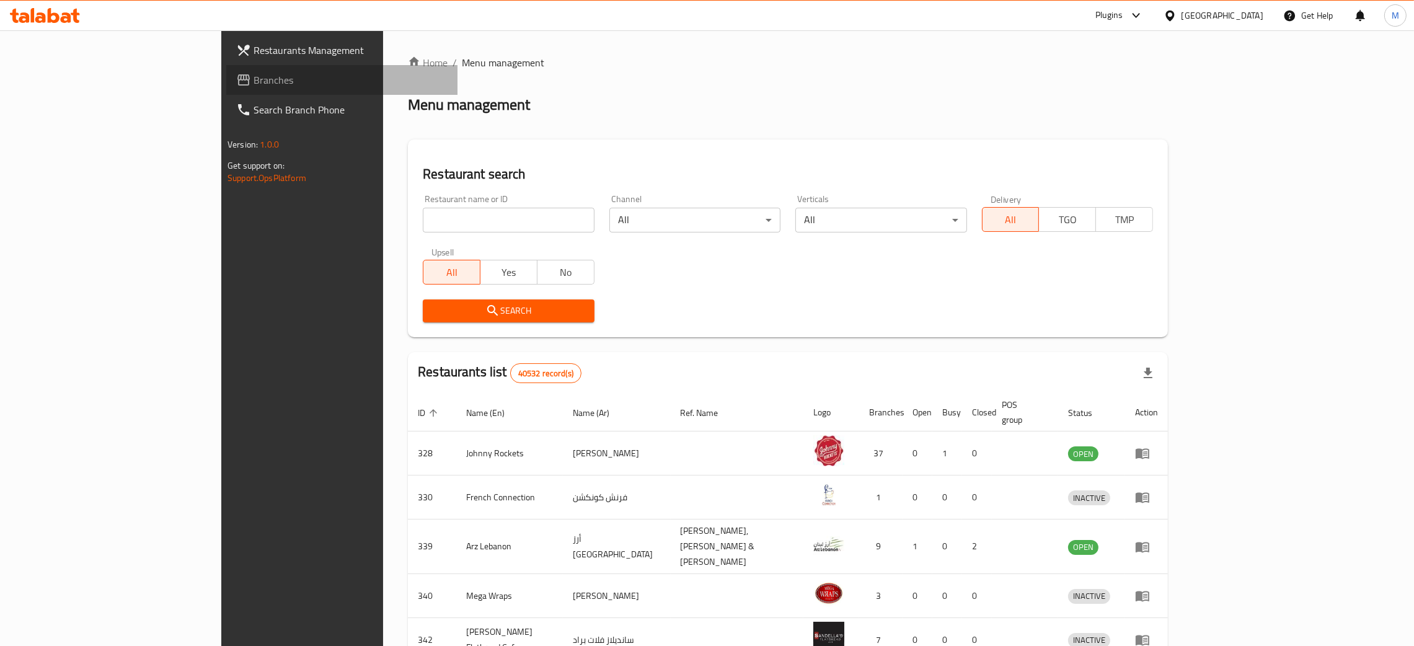
click at [226, 68] on link "Branches" at bounding box center [341, 80] width 231 height 30
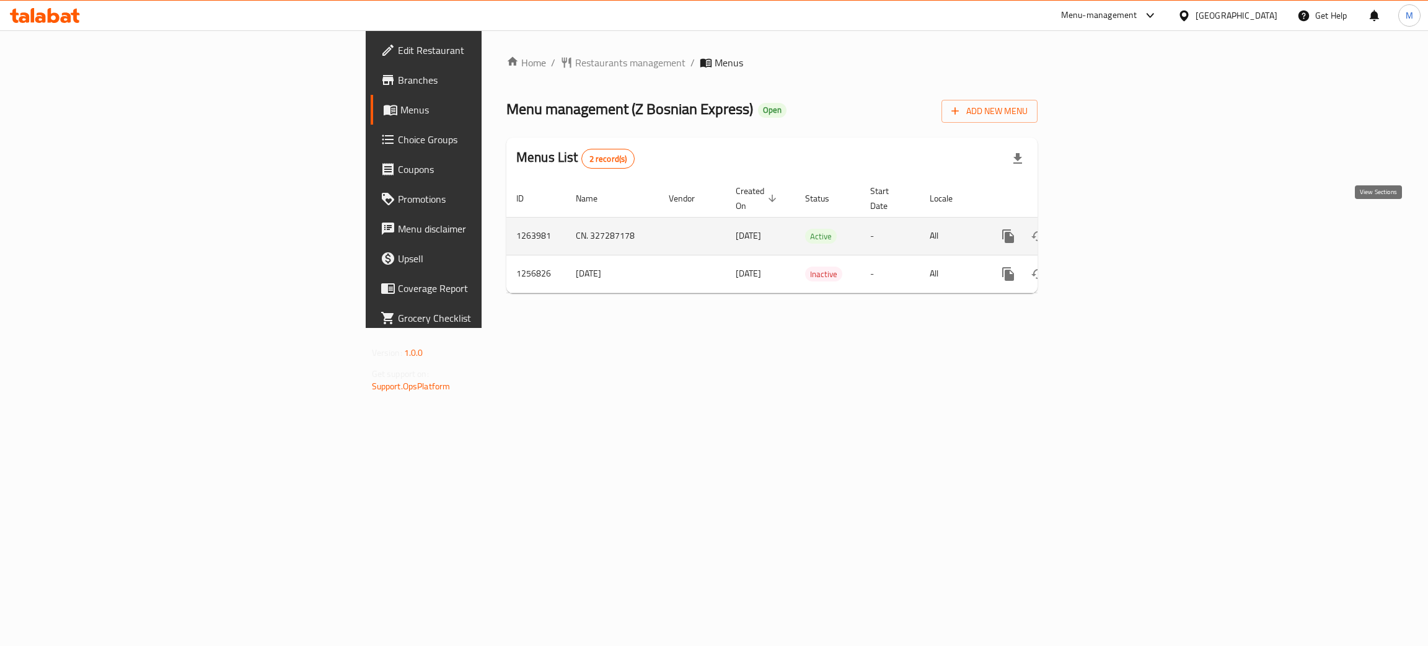
click at [1103, 231] on icon "enhanced table" at bounding box center [1097, 236] width 11 height 11
